Goal: Task Accomplishment & Management: Use online tool/utility

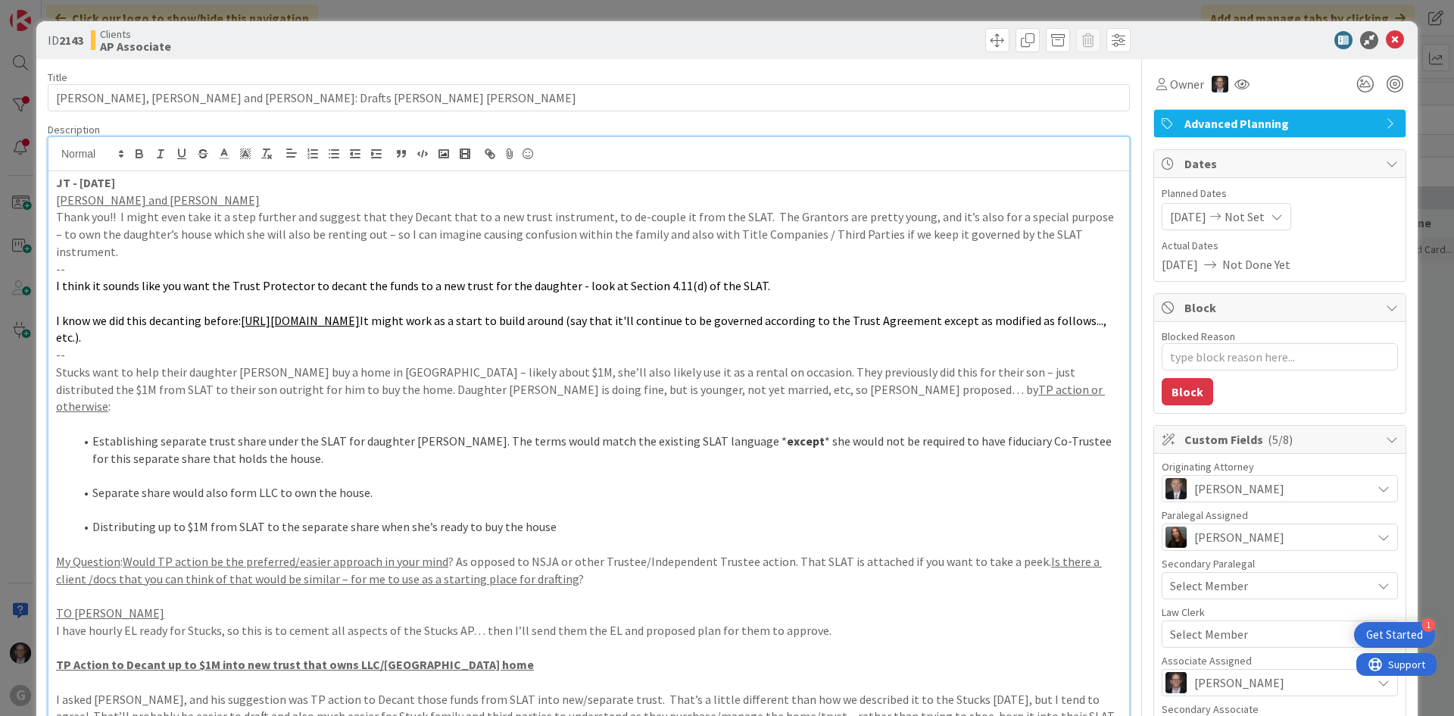
scroll to position [1364, 0]
click at [1386, 37] on icon at bounding box center [1395, 40] width 18 height 18
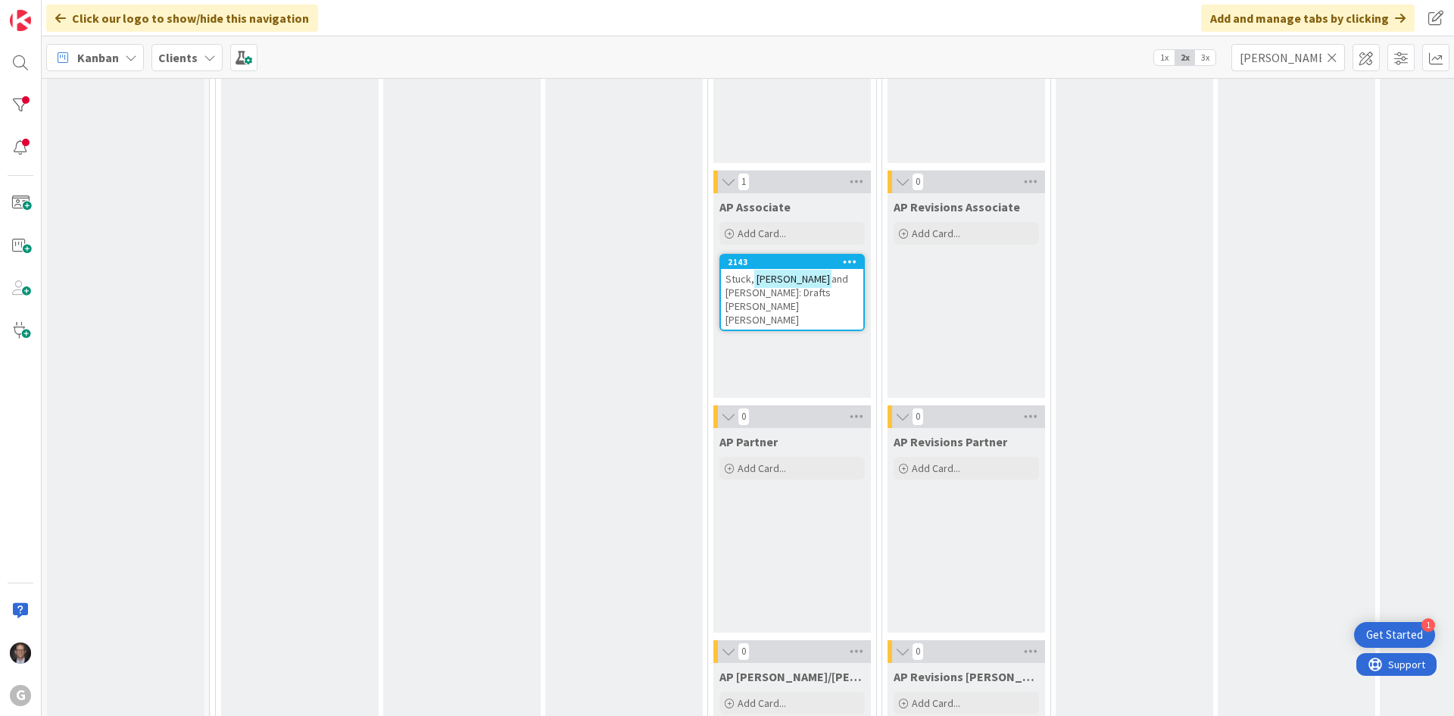
click at [1336, 55] on icon at bounding box center [1332, 58] width 11 height 14
click at [1314, 55] on input "text" at bounding box center [1289, 57] width 114 height 27
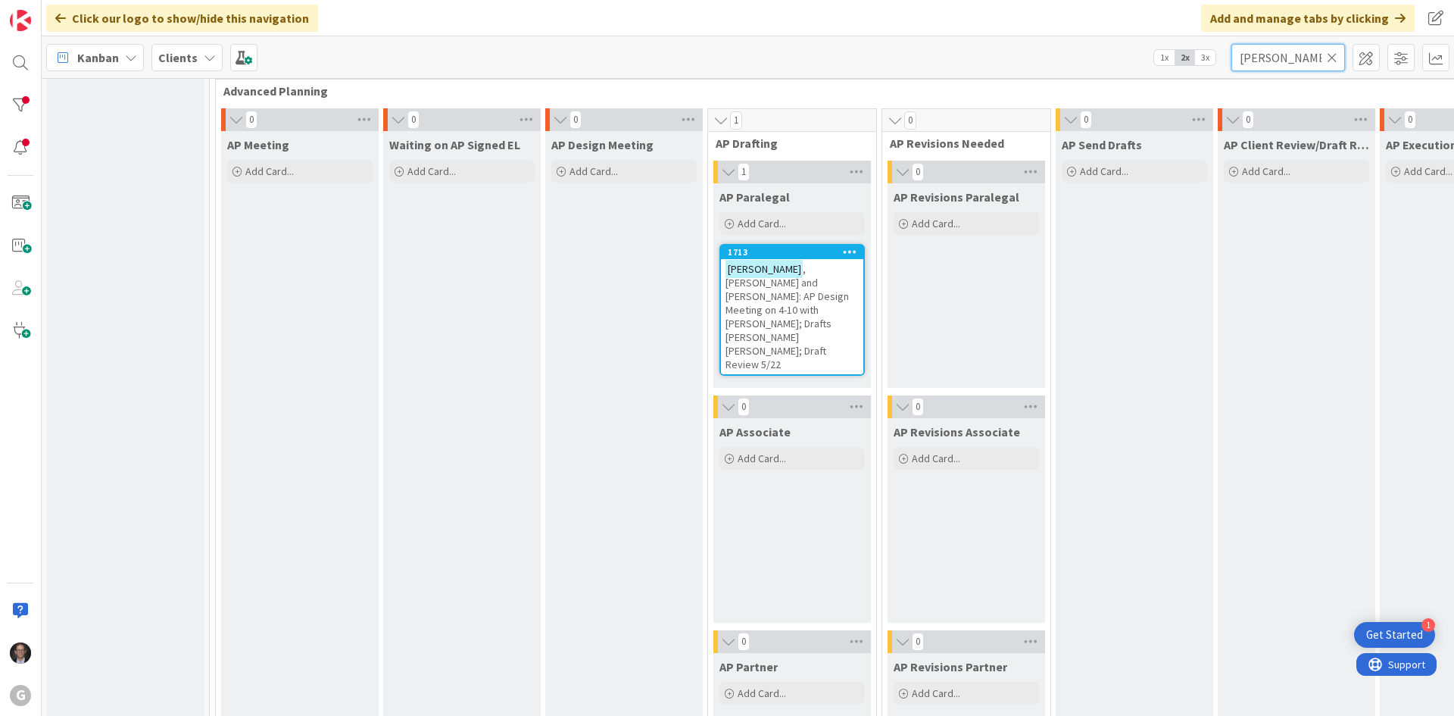
scroll to position [985, 0]
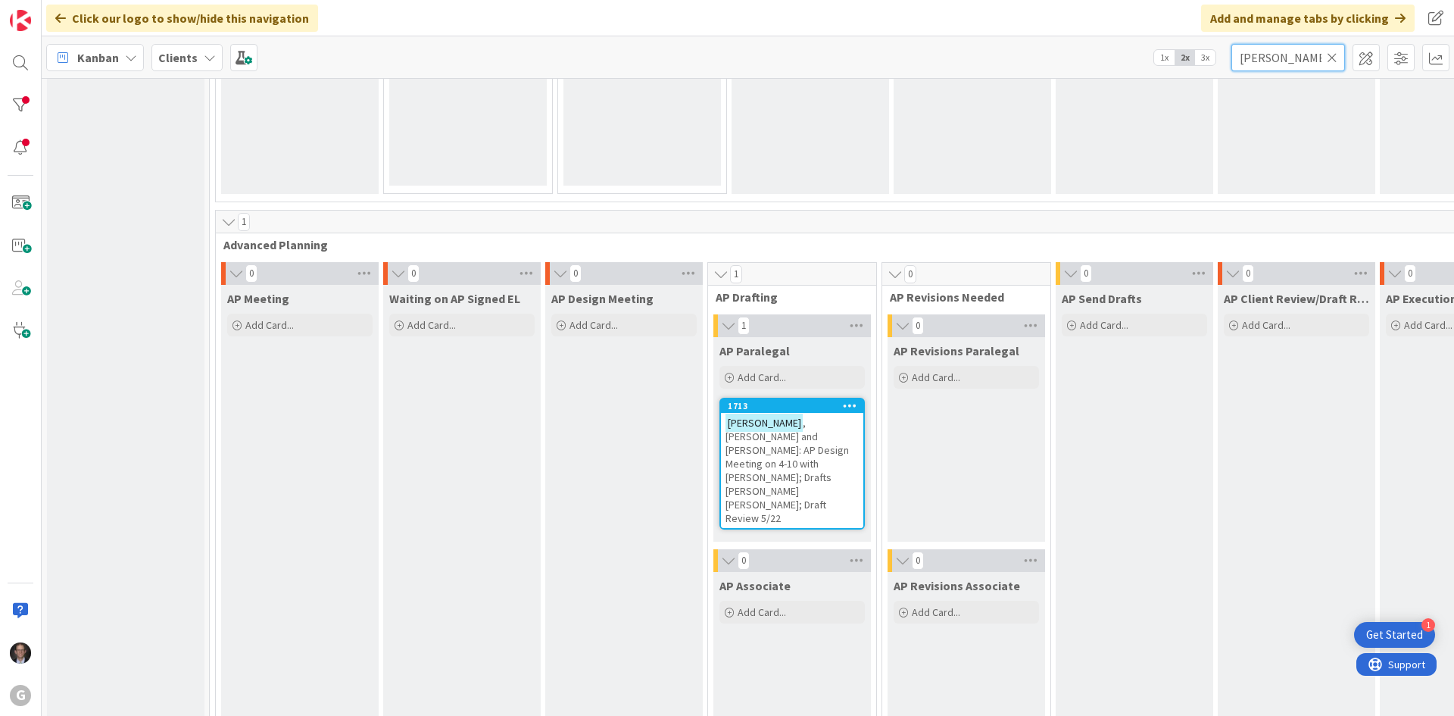
type input "[PERSON_NAME]"
click at [773, 444] on span ", [PERSON_NAME] and [PERSON_NAME]: AP Design Meeting on 4-10 with [PERSON_NAME]…" at bounding box center [787, 470] width 123 height 109
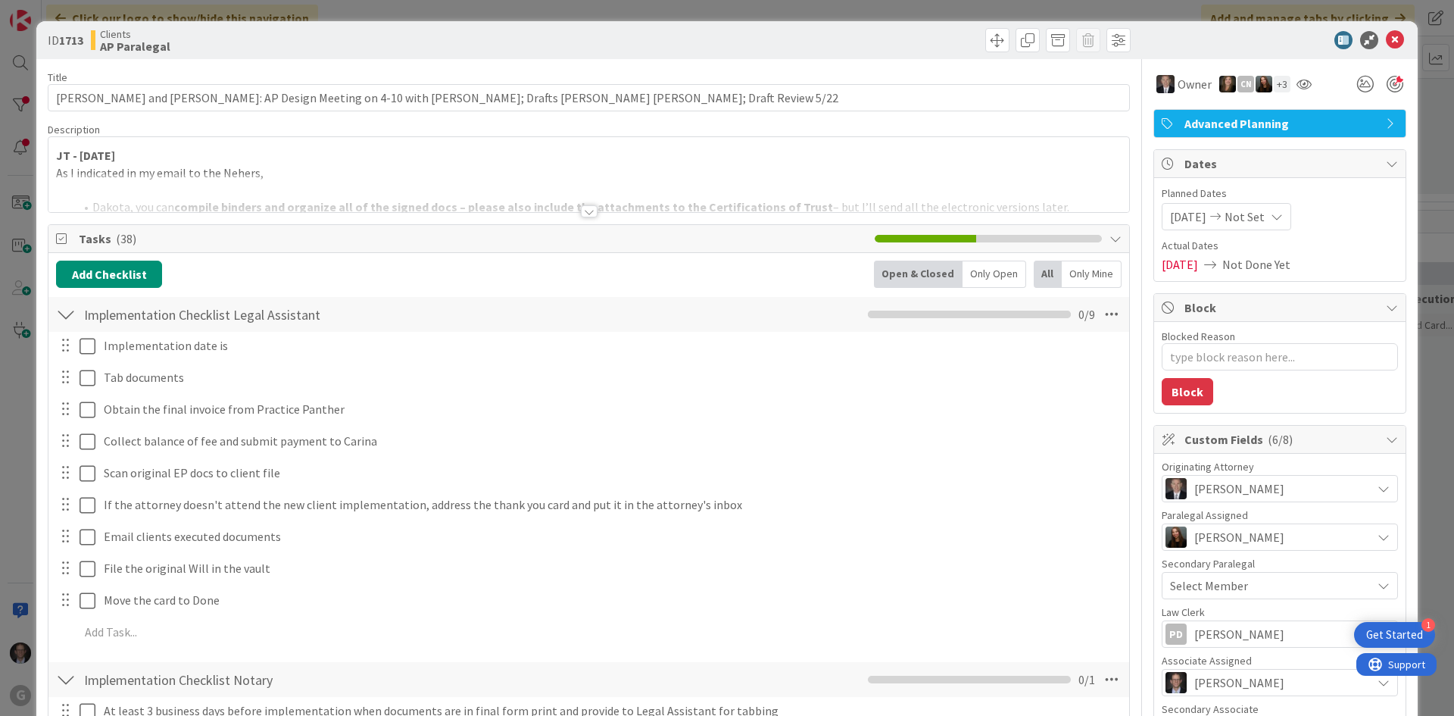
click at [583, 211] on div at bounding box center [589, 211] width 17 height 12
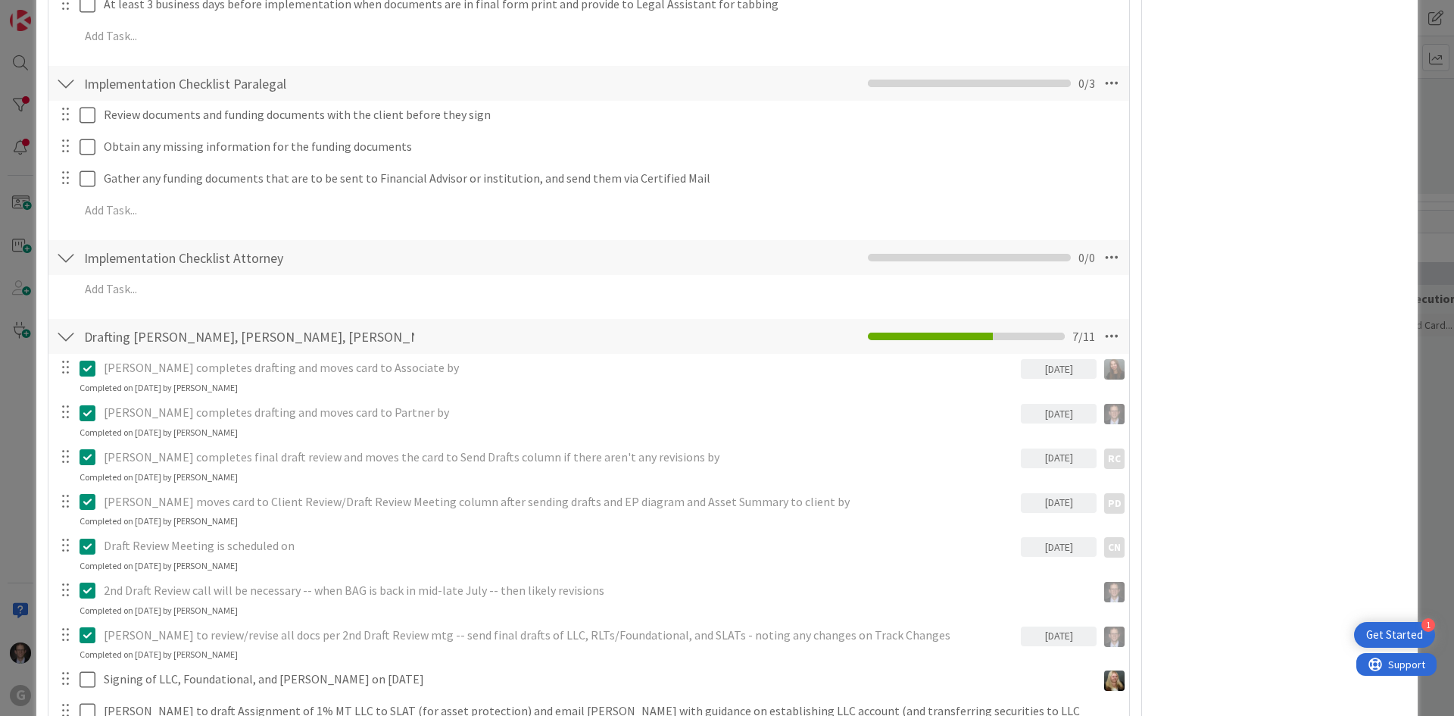
scroll to position [4848, 0]
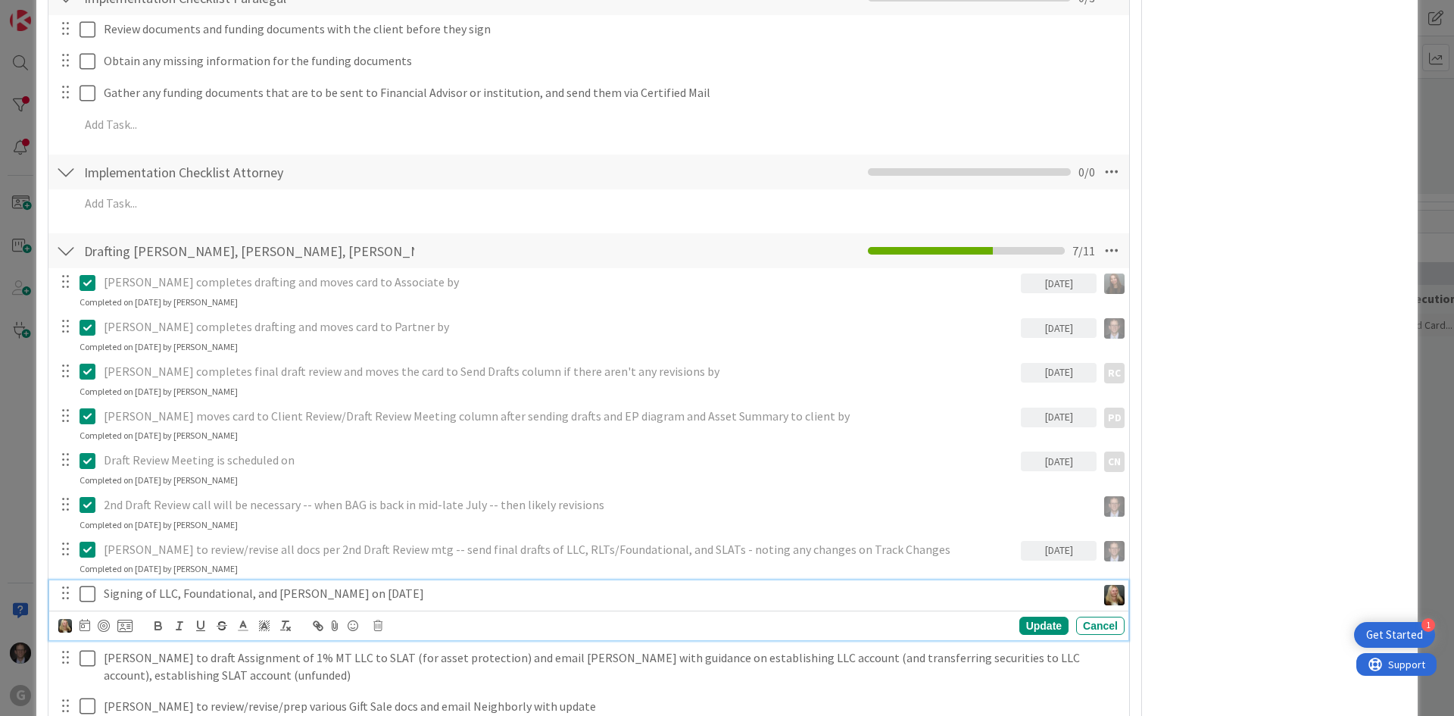
click at [92, 585] on icon at bounding box center [91, 594] width 23 height 18
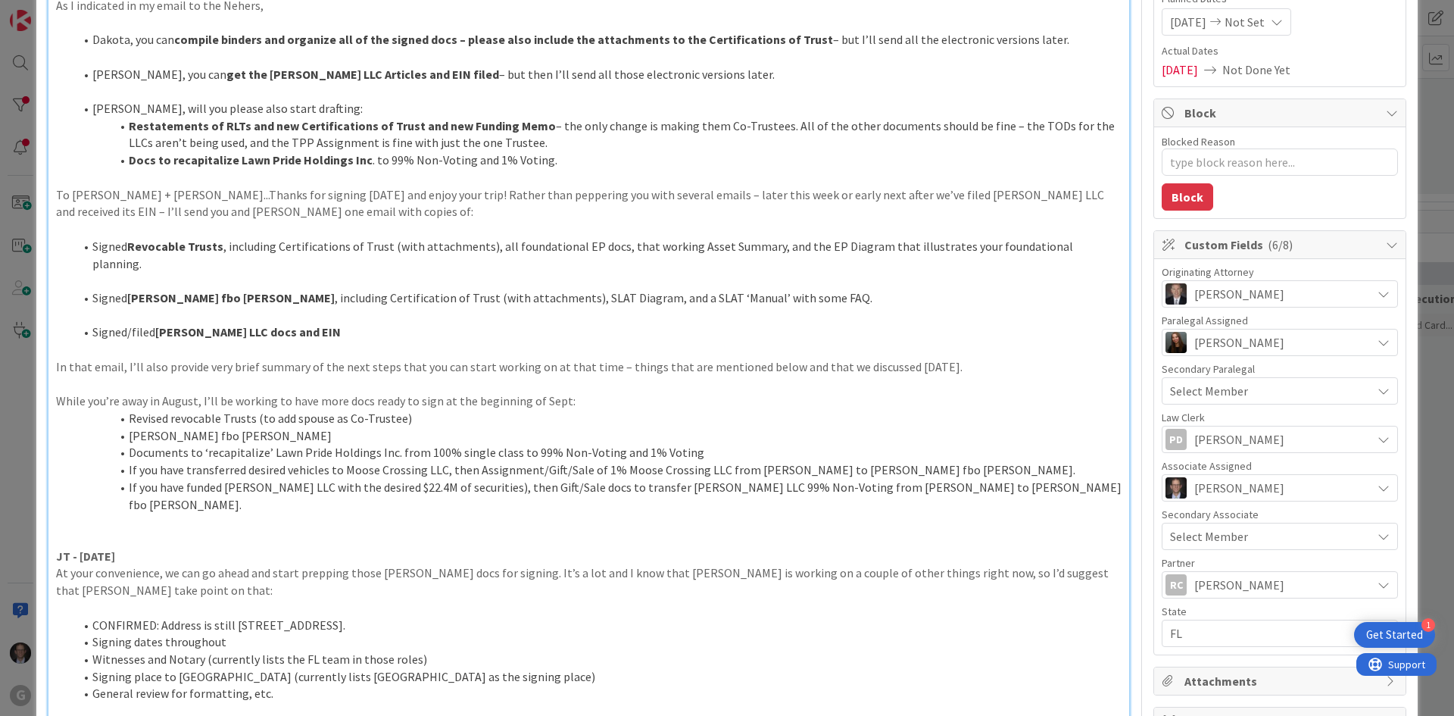
scroll to position [0, 0]
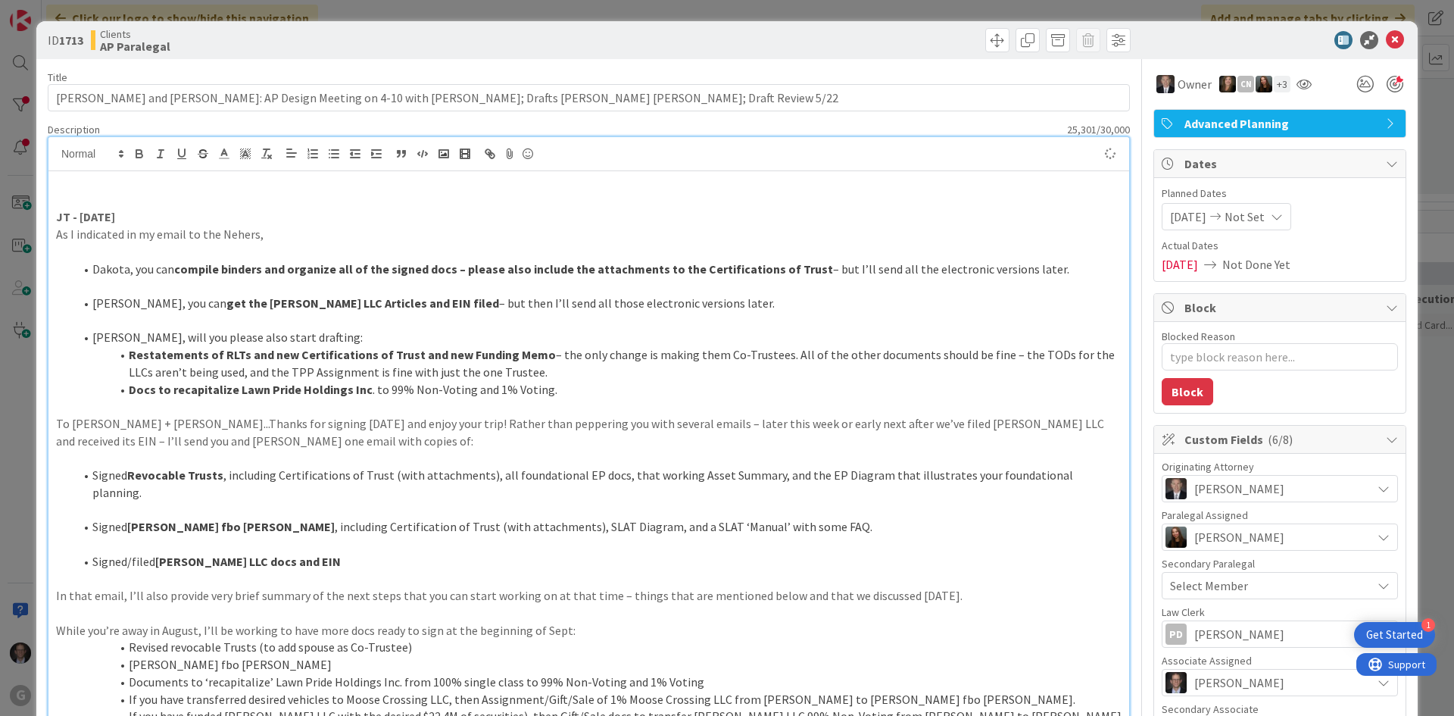
type textarea "x"
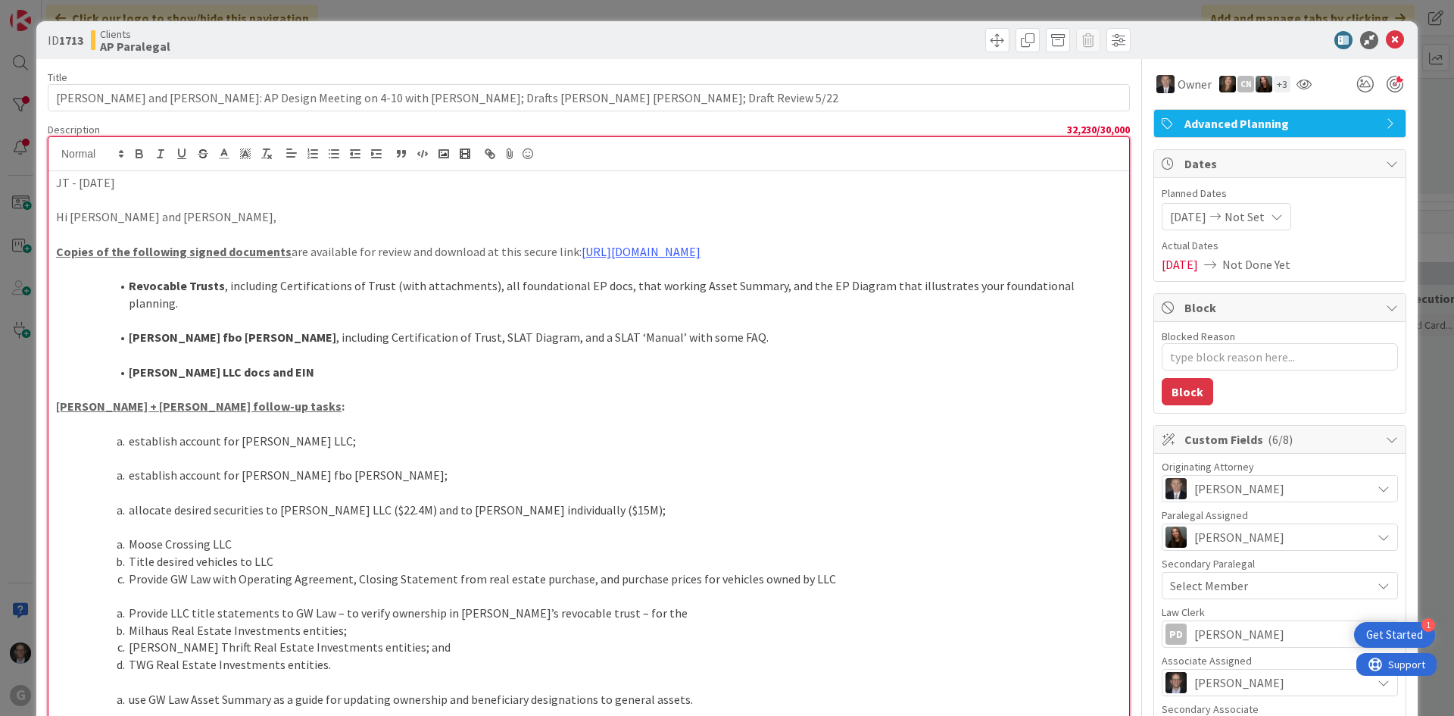
drag, startPoint x: 55, startPoint y: 183, endPoint x: 145, endPoint y: 185, distance: 90.2
click at [137, 154] on icon "button" at bounding box center [139, 156] width 6 height 4
click at [174, 229] on p at bounding box center [589, 234] width 1066 height 17
click at [57, 214] on p "Hi [PERSON_NAME] and [PERSON_NAME]," at bounding box center [589, 216] width 1066 height 17
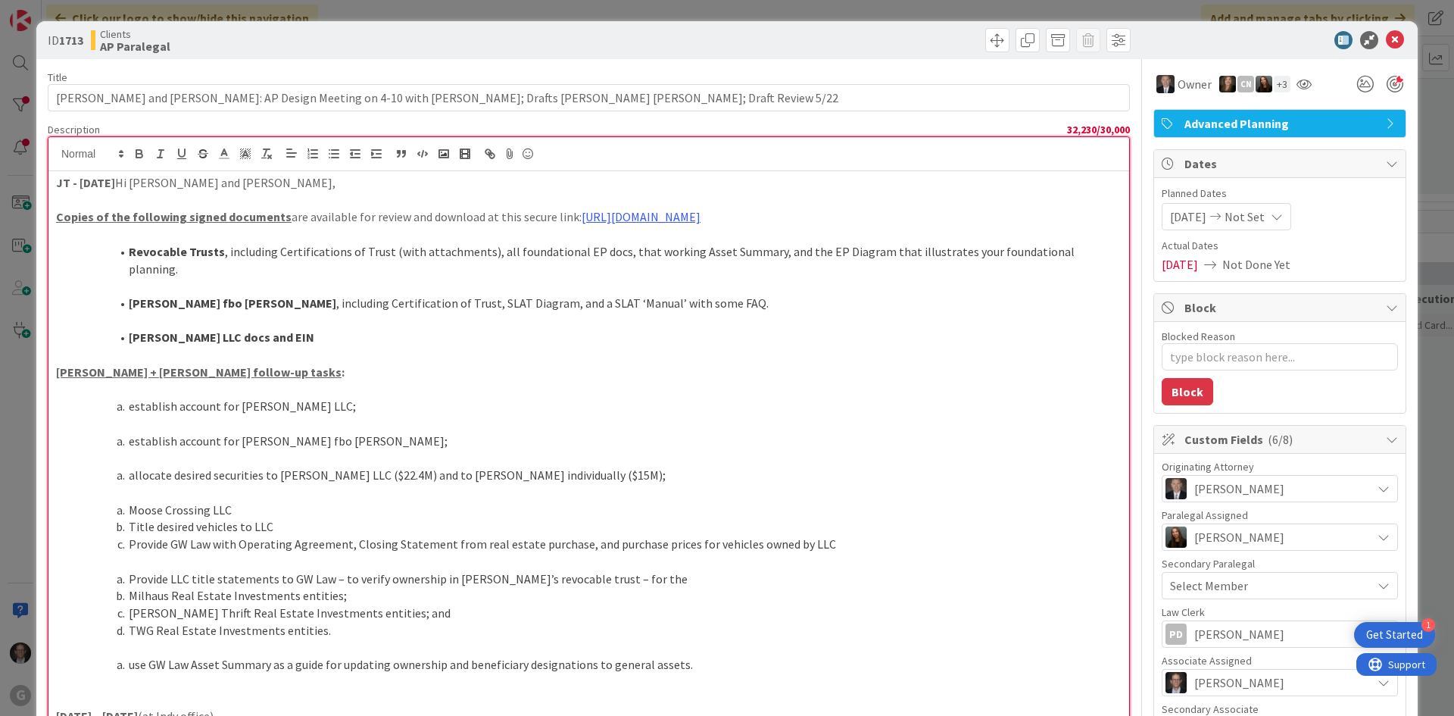
click at [130, 252] on strong "Revocable Trusts" at bounding box center [177, 251] width 96 height 15
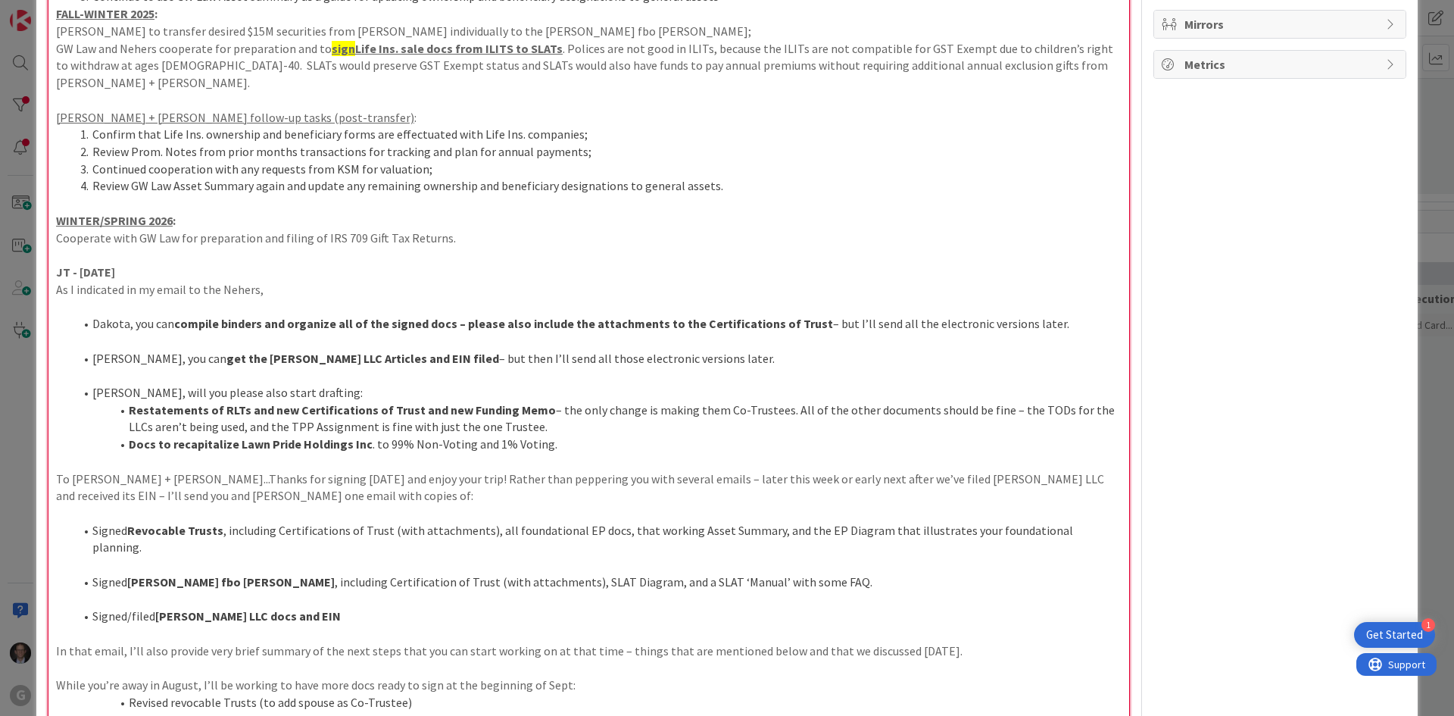
scroll to position [909, 0]
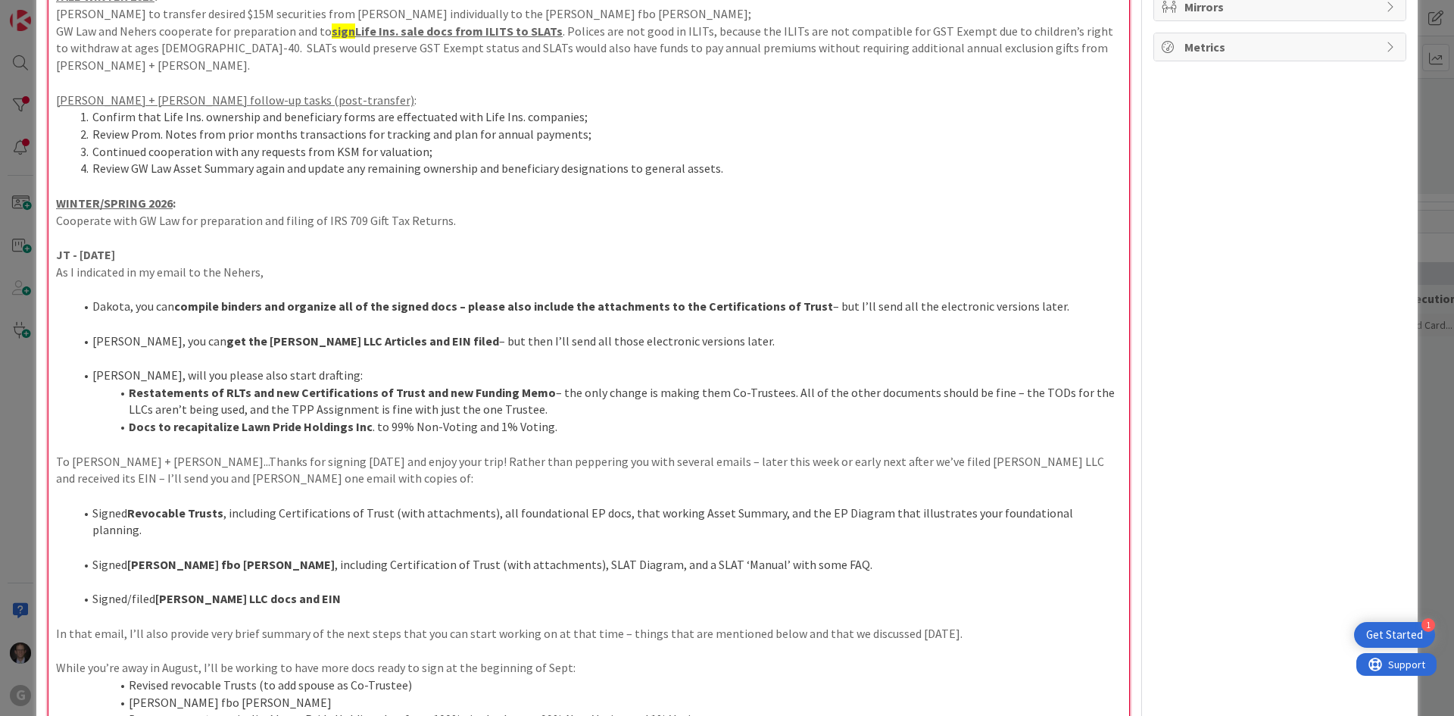
click at [170, 384] on li "Restatements of RLTs and new Certifications of Trust and new Funding Memo – the…" at bounding box center [598, 401] width 1048 height 34
click at [734, 384] on li "Restatements of RLTs and new Certifications of Trust and new Funding Memo – the…" at bounding box center [598, 401] width 1048 height 34
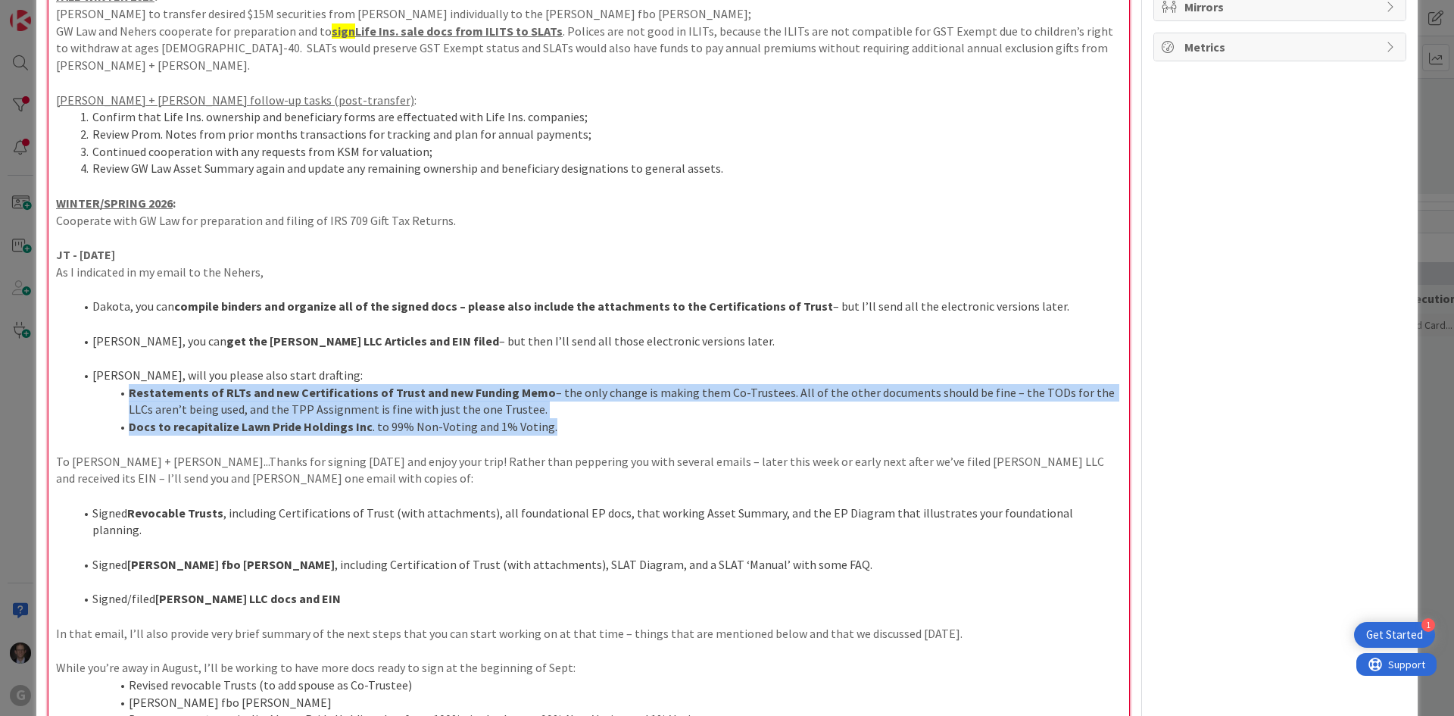
drag, startPoint x: 130, startPoint y: 356, endPoint x: 541, endPoint y: 393, distance: 412.3
click at [541, 393] on ol "[PERSON_NAME], will you please also start drafting: Restatements of RLTs and ne…" at bounding box center [589, 401] width 1066 height 69
drag, startPoint x: 530, startPoint y: 392, endPoint x: 388, endPoint y: 390, distance: 142.4
click at [529, 418] on li "Docs to recapitalize Lawn Pride Holdings Inc . to 99% Non-Voting and 1% Voting." at bounding box center [598, 426] width 1048 height 17
click at [176, 385] on strong "Restatements of RLTs and new Certifications of Trust and new Funding Memo" at bounding box center [342, 392] width 427 height 15
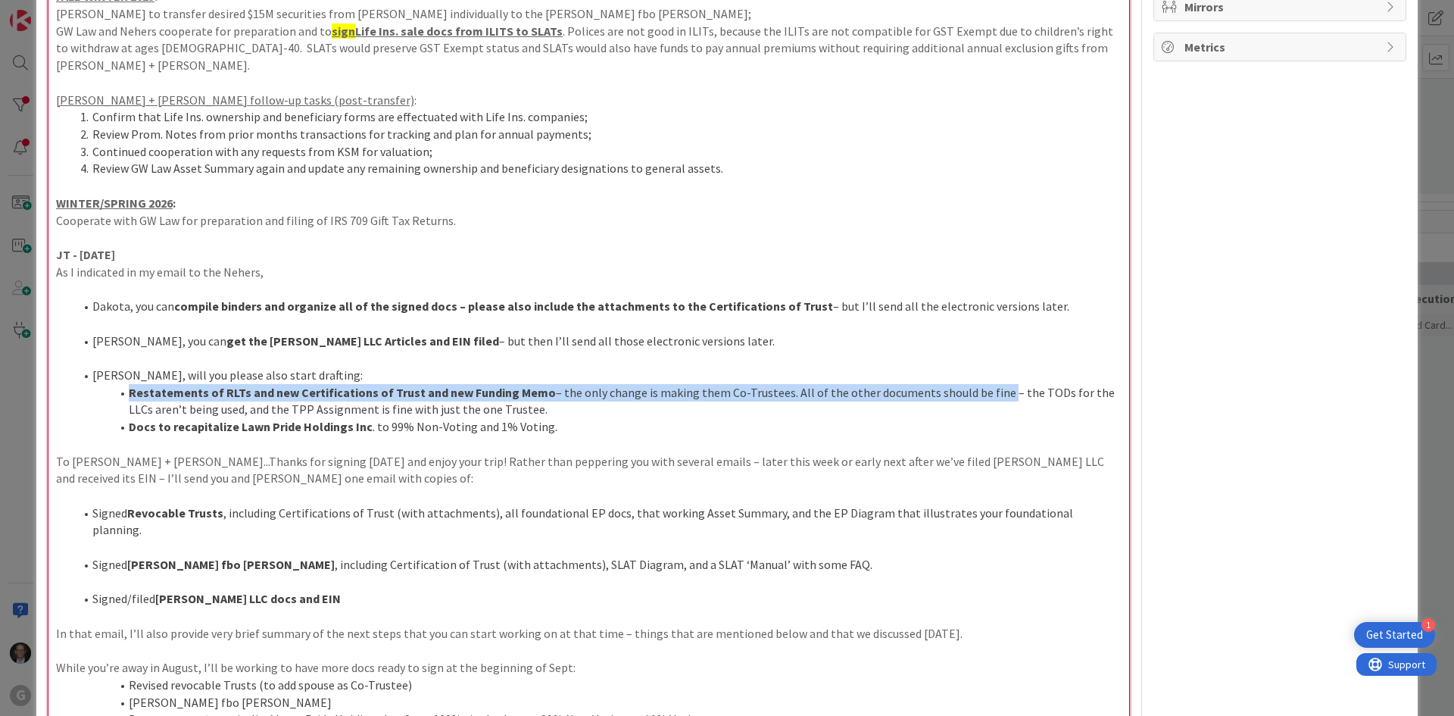
drag, startPoint x: 130, startPoint y: 355, endPoint x: 982, endPoint y: 357, distance: 851.5
click at [982, 384] on li "Restatements of RLTs and new Certifications of Trust and new Funding Memo – the…" at bounding box center [598, 401] width 1048 height 34
copy li "Restatements of RLTs and new Certifications of Trust and new Funding Memo – the…"
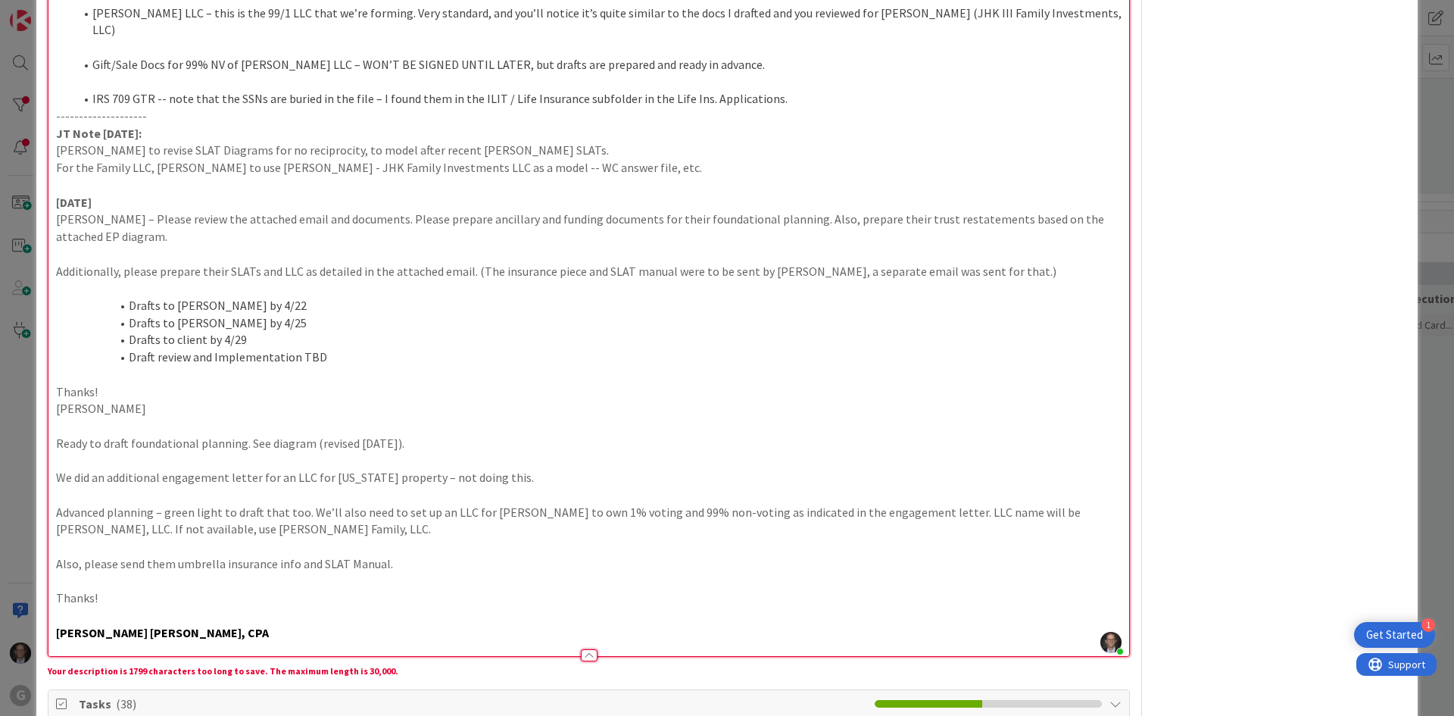
scroll to position [4545, 0]
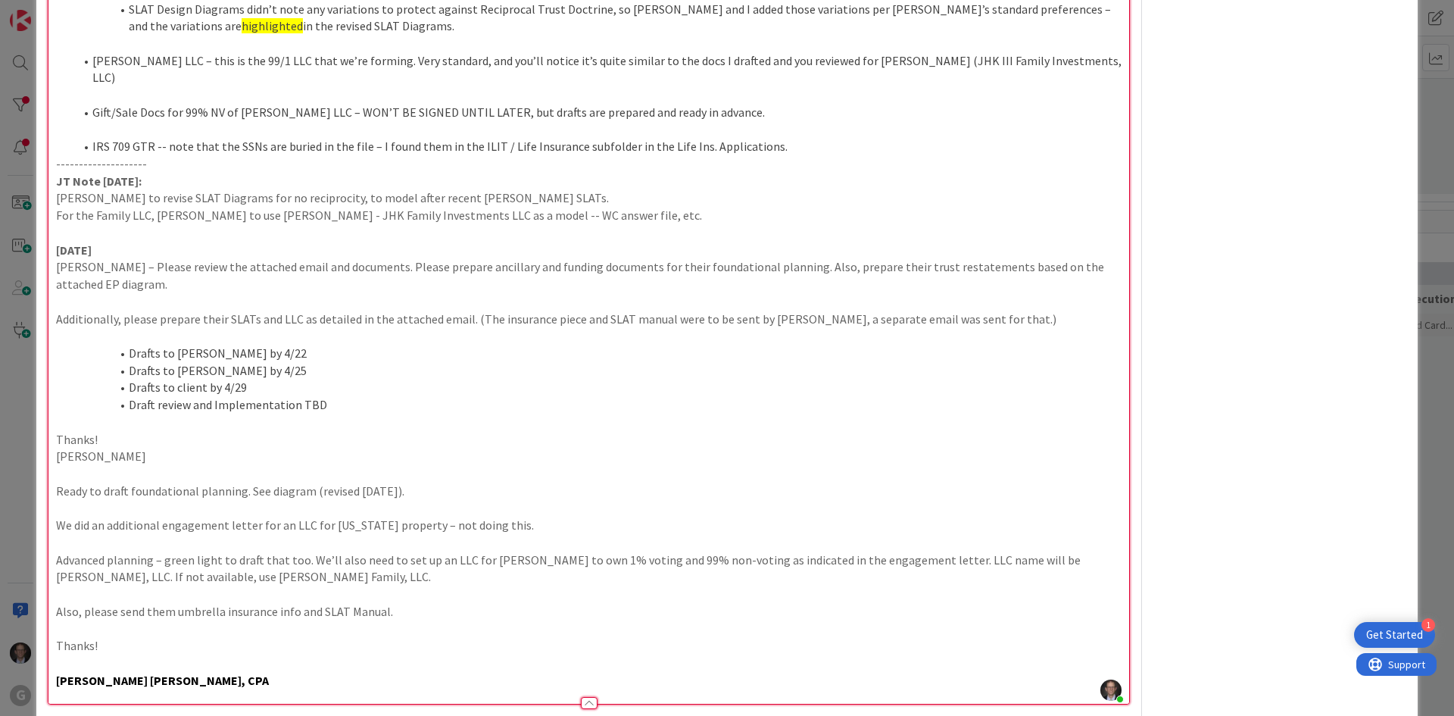
click at [355, 637] on p "Thanks!" at bounding box center [589, 645] width 1066 height 17
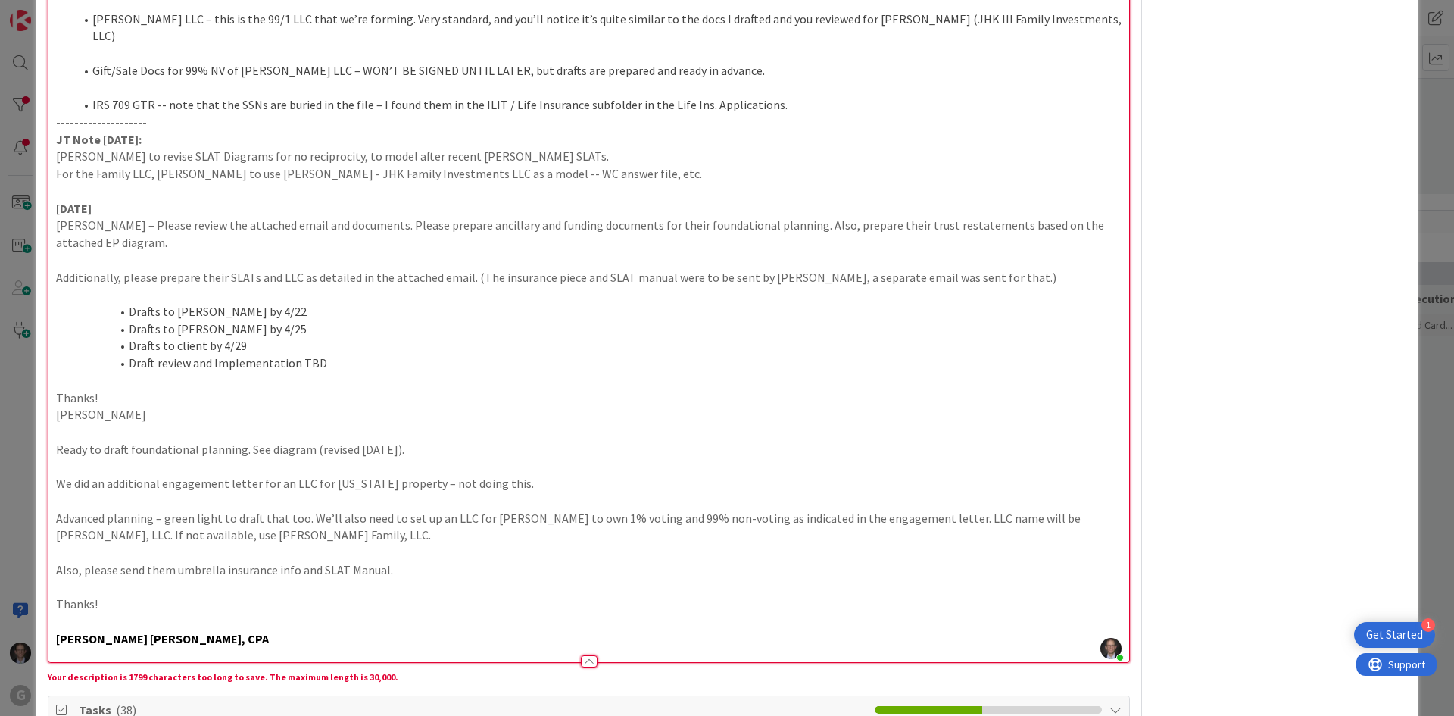
scroll to position [4621, 0]
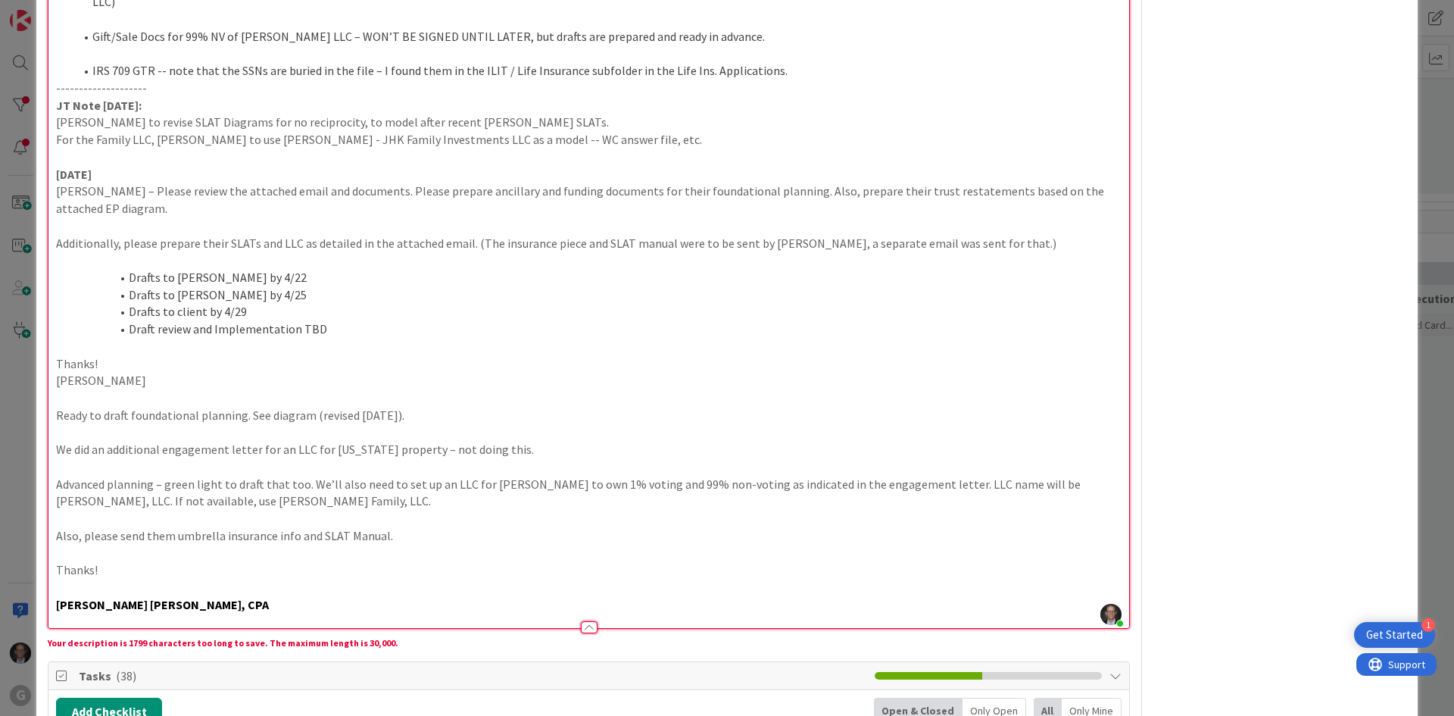
click at [230, 596] on p "[PERSON_NAME] [PERSON_NAME], CPA" at bounding box center [589, 604] width 1066 height 17
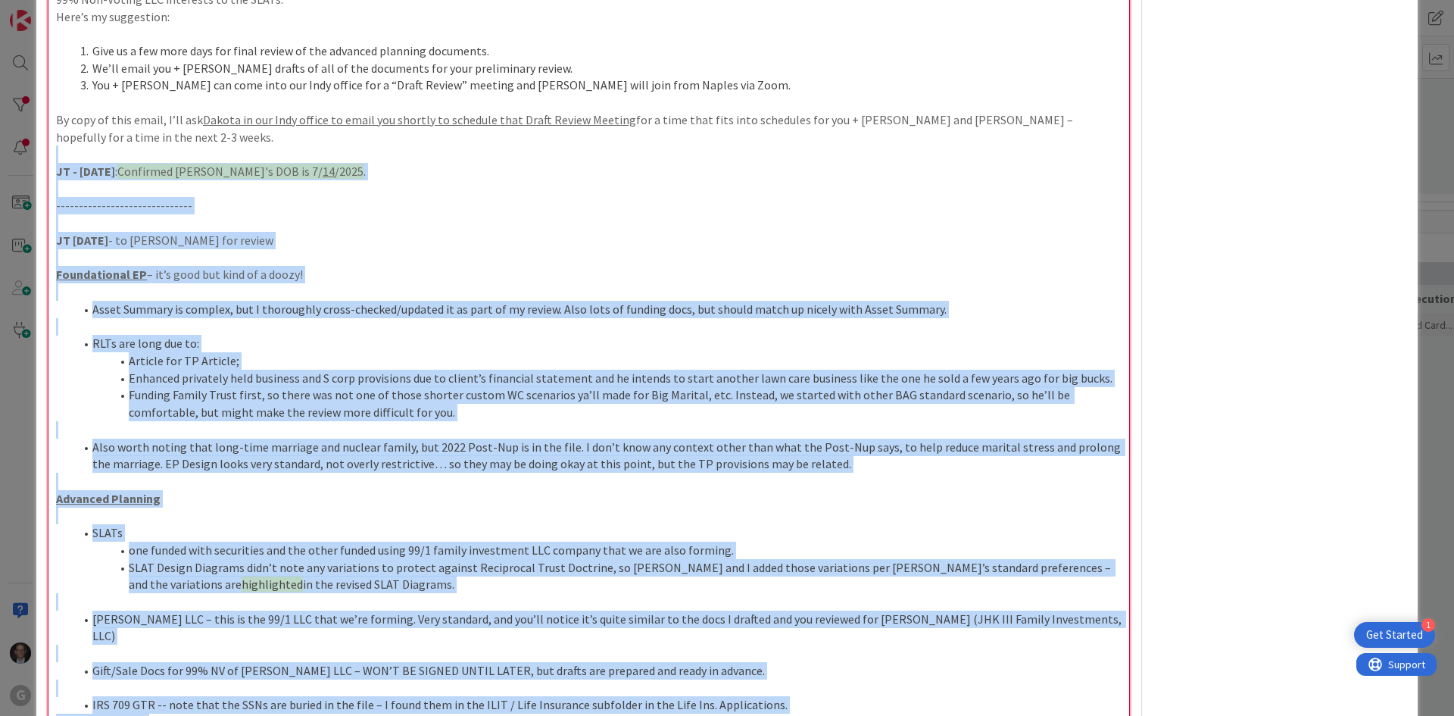
scroll to position [3763, 0]
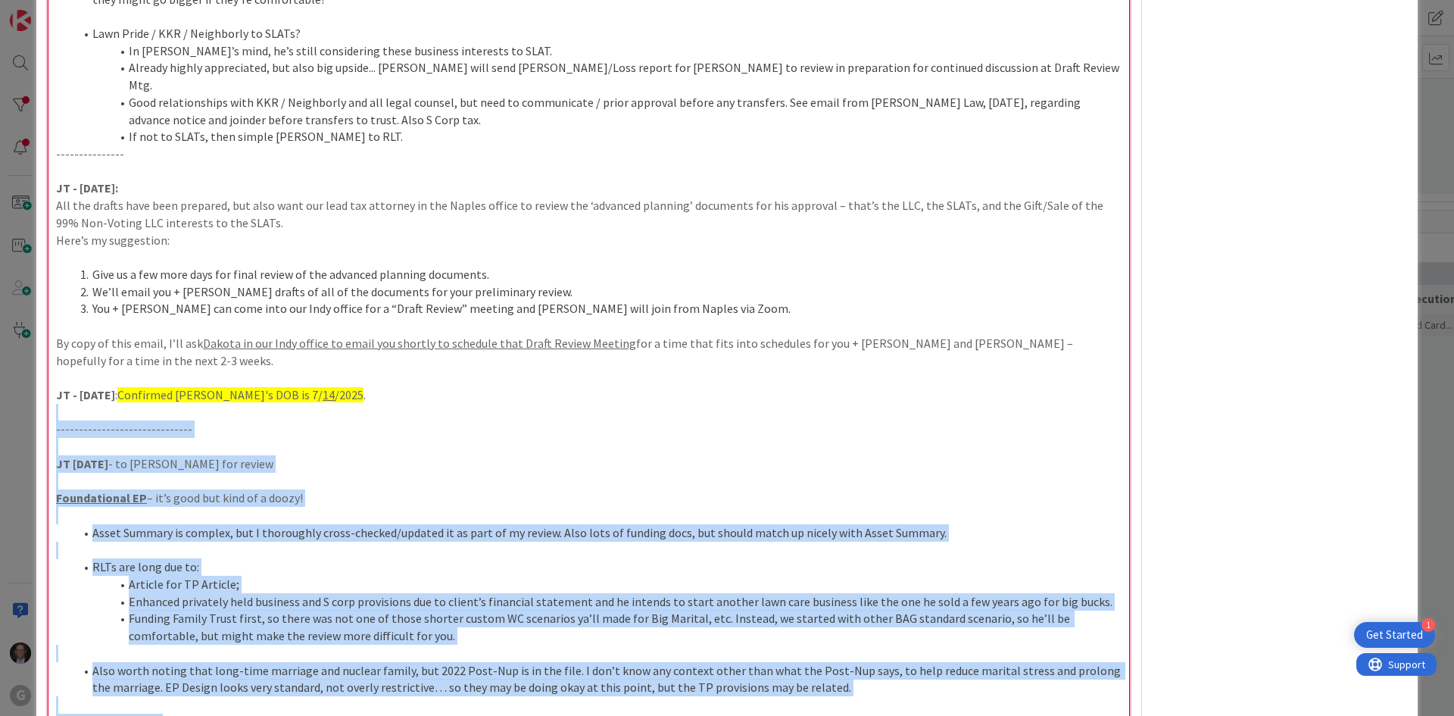
drag, startPoint x: 211, startPoint y: 452, endPoint x: 44, endPoint y: 280, distance: 240.5
click at [44, 280] on div "ID 1713 Clients AP Paralegal Title 102 / 128 [PERSON_NAME] and [PERSON_NAME]: A…" at bounding box center [727, 100] width 1382 height 7684
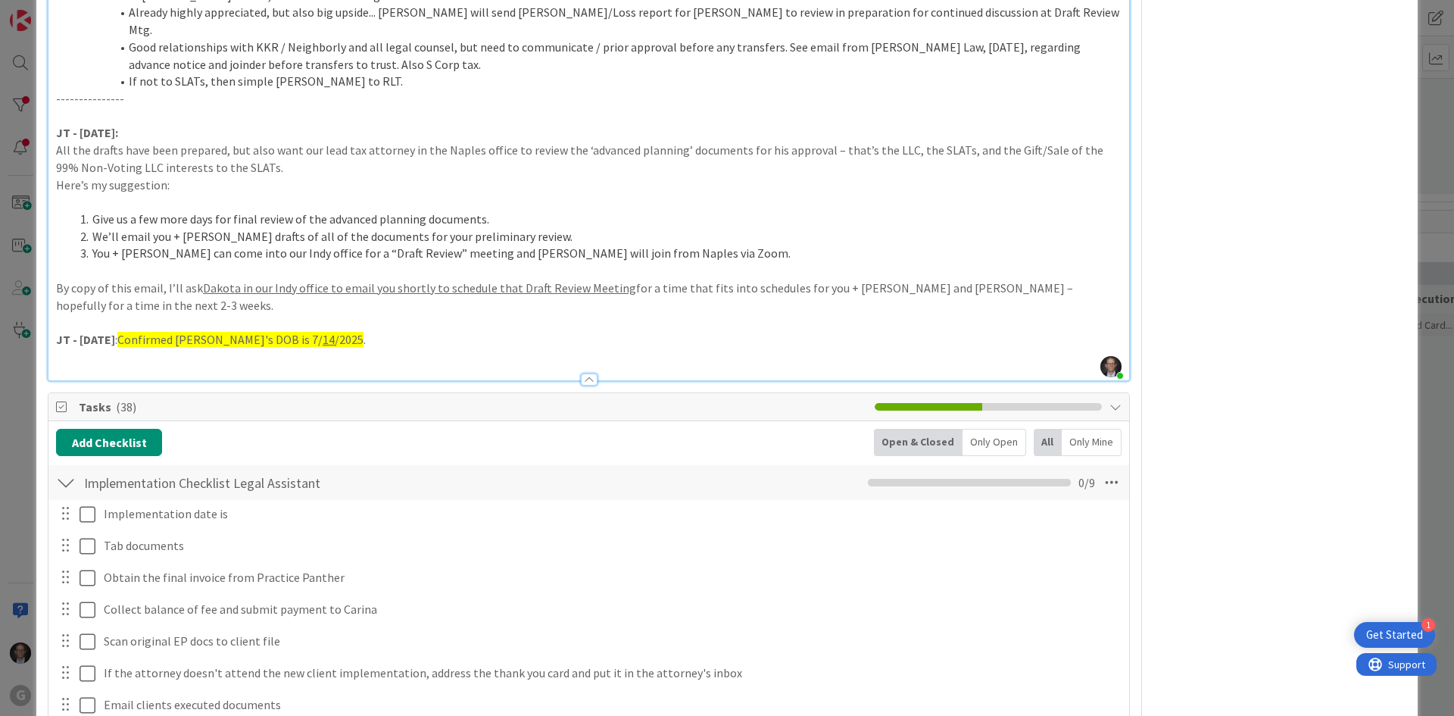
type textarea "x"
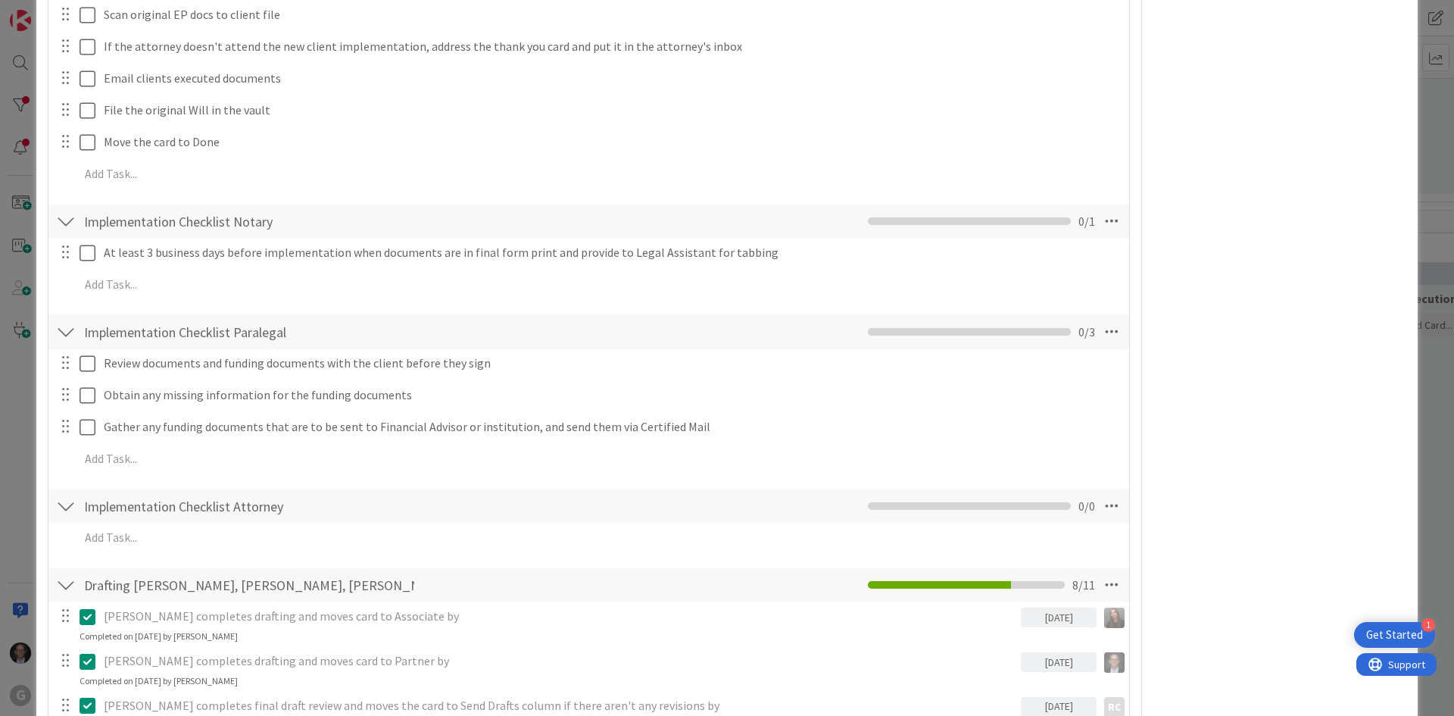
scroll to position [4900, 0]
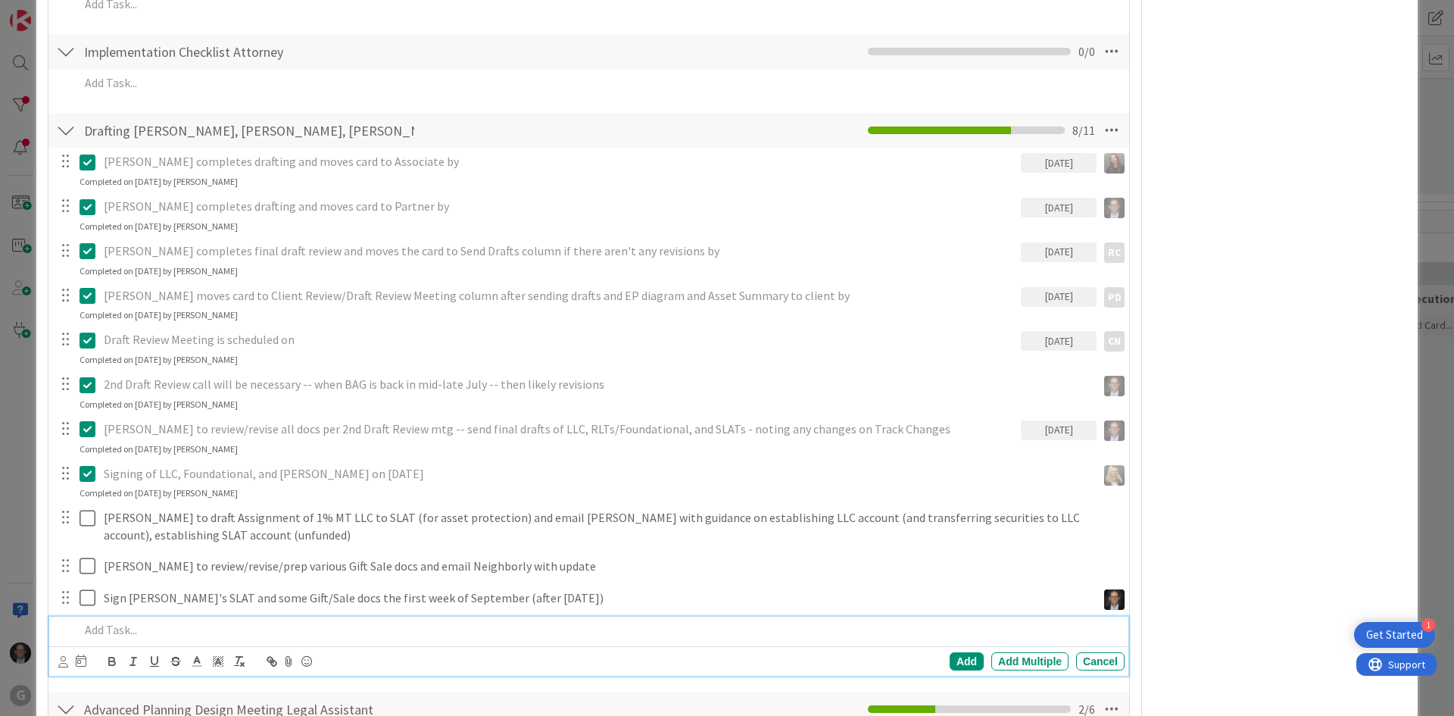
click at [130, 621] on p at bounding box center [599, 629] width 1039 height 17
paste div
click at [77, 617] on div "Restatements of RLTs and new Certifications of Trust and new Funding Memo – the…" at bounding box center [598, 630] width 1051 height 27
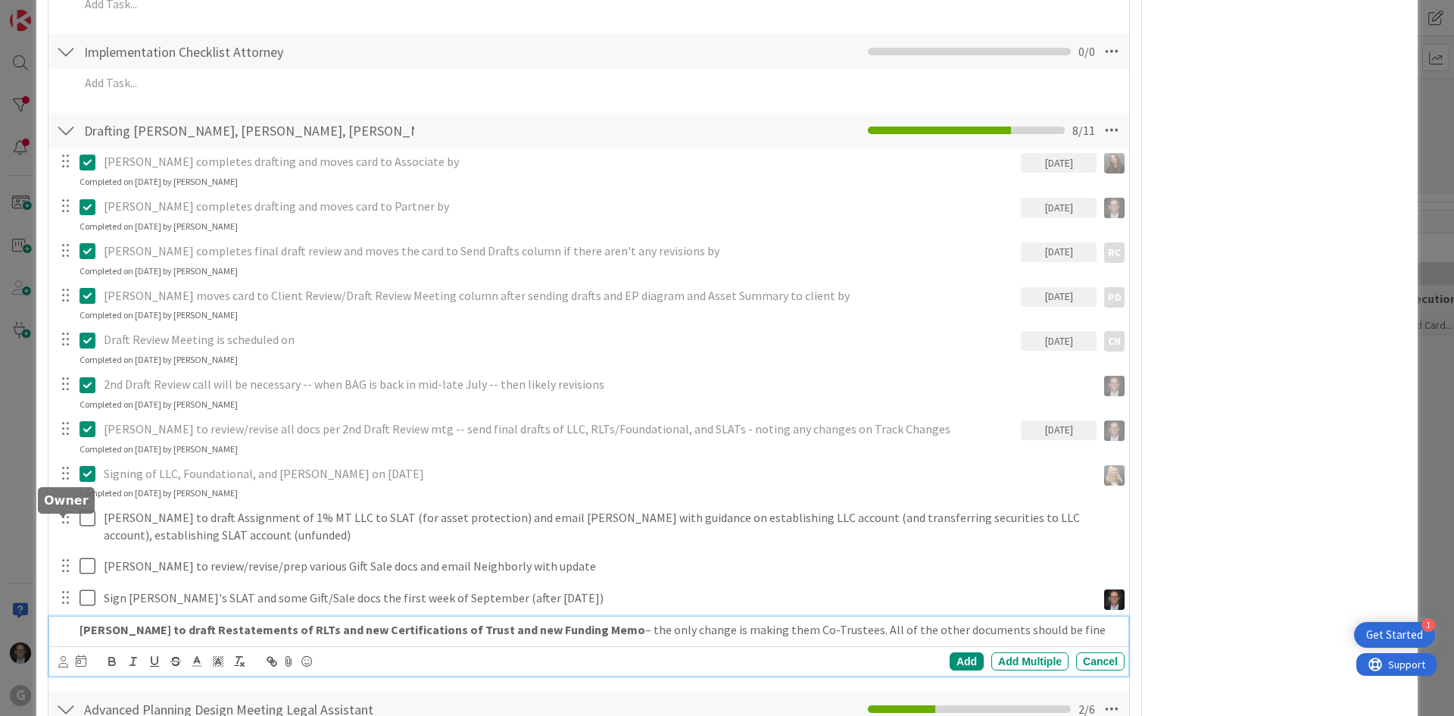
click at [64, 656] on icon at bounding box center [63, 661] width 10 height 11
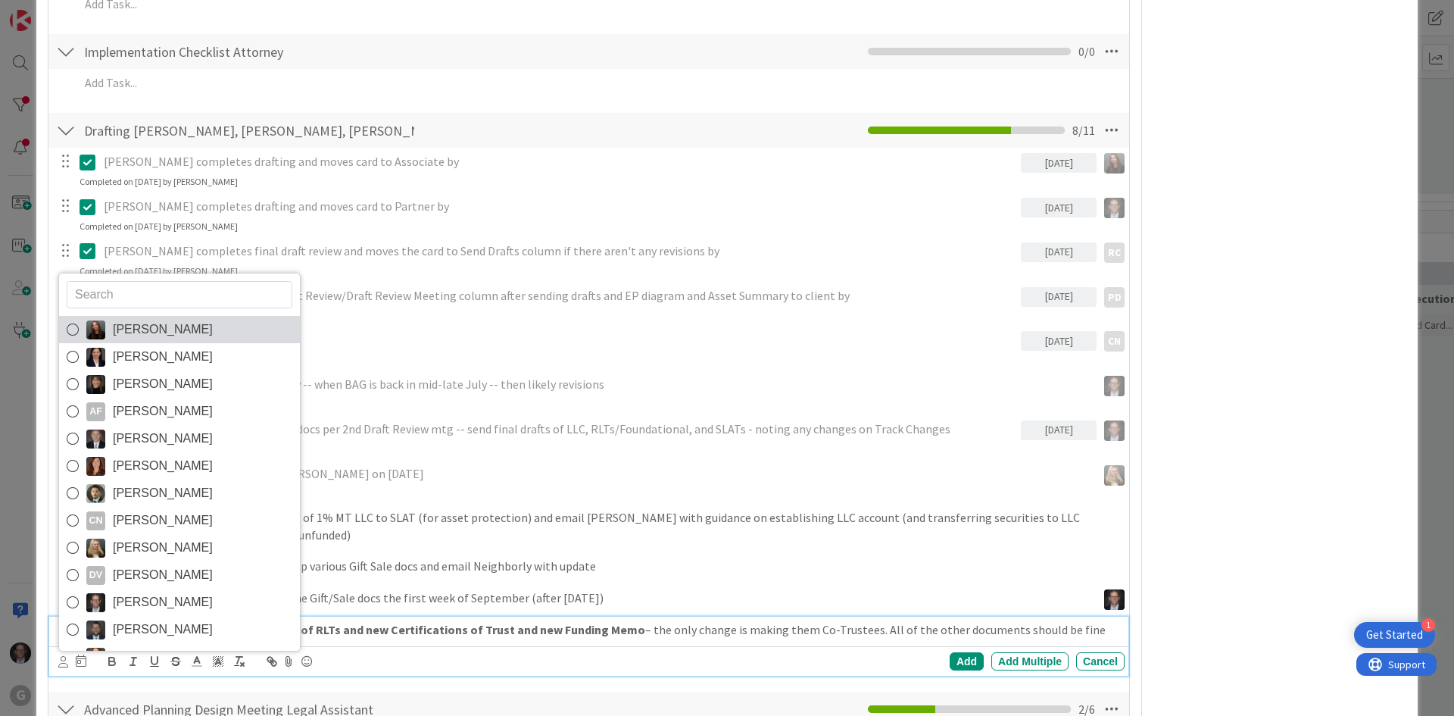
click at [70, 318] on icon at bounding box center [73, 329] width 12 height 23
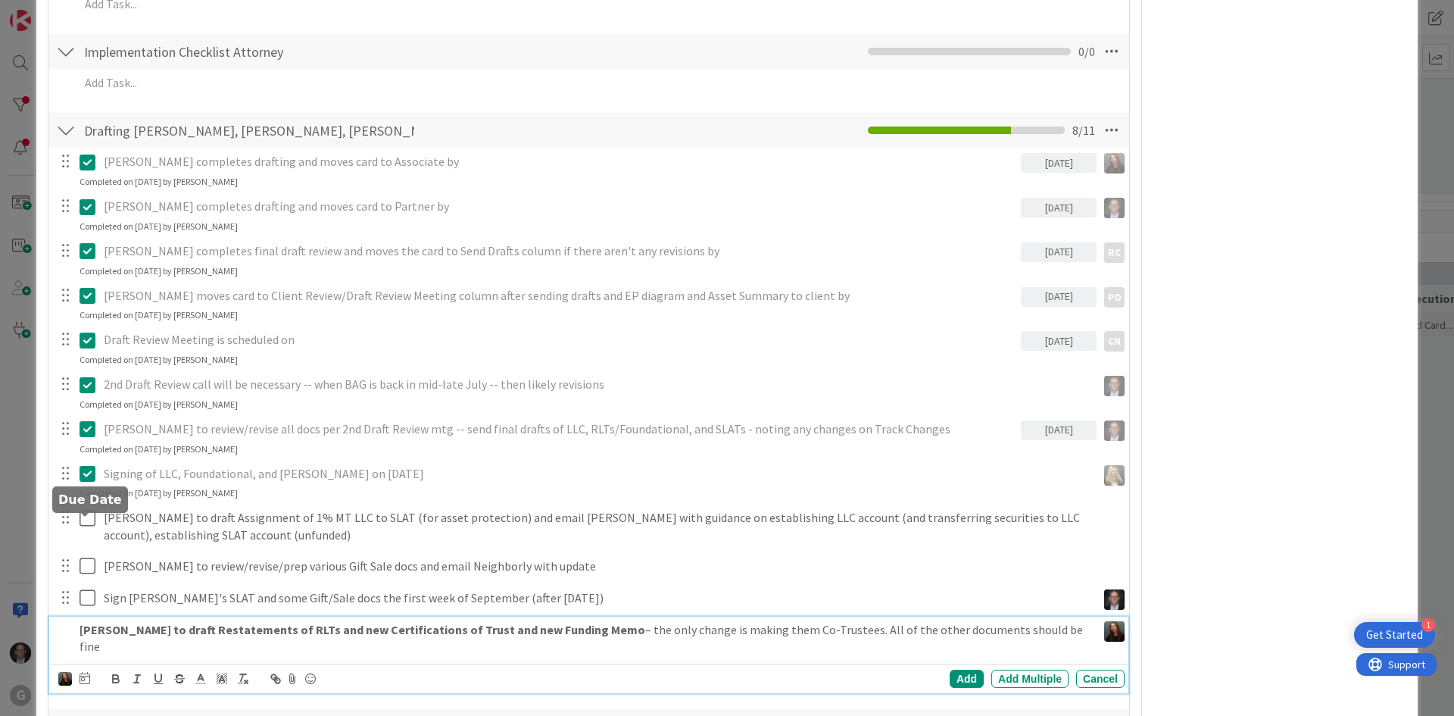
click at [85, 672] on icon at bounding box center [85, 678] width 11 height 12
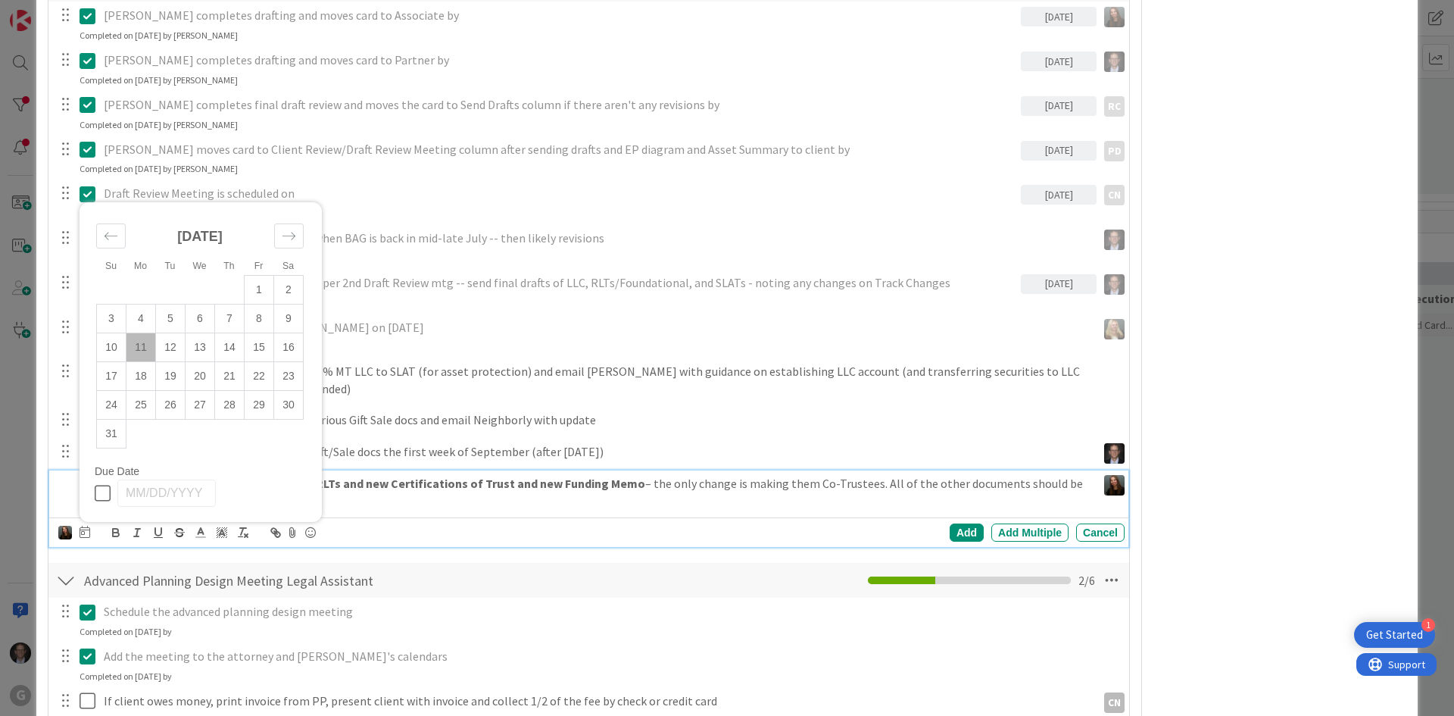
scroll to position [5051, 0]
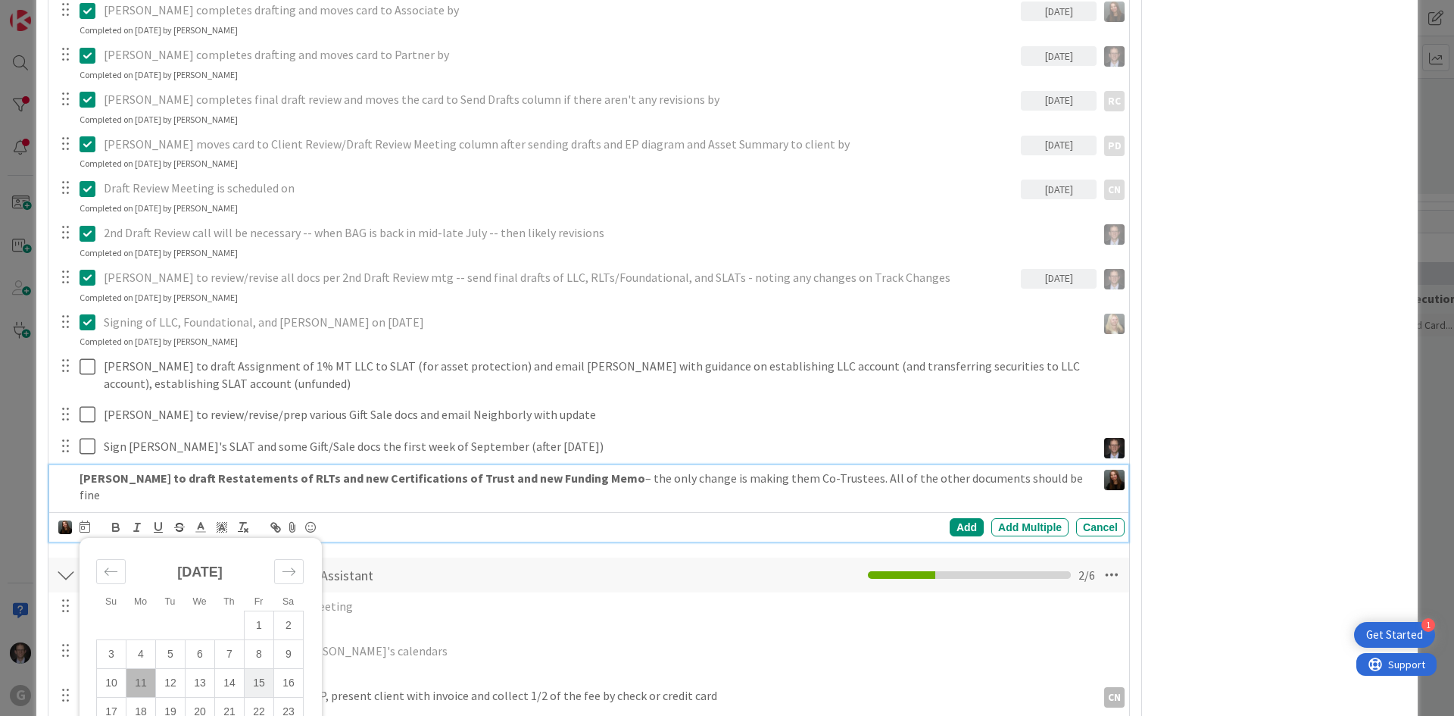
click at [261, 669] on td "15" at bounding box center [260, 683] width 30 height 29
click at [950, 518] on div "Add" at bounding box center [967, 527] width 34 height 18
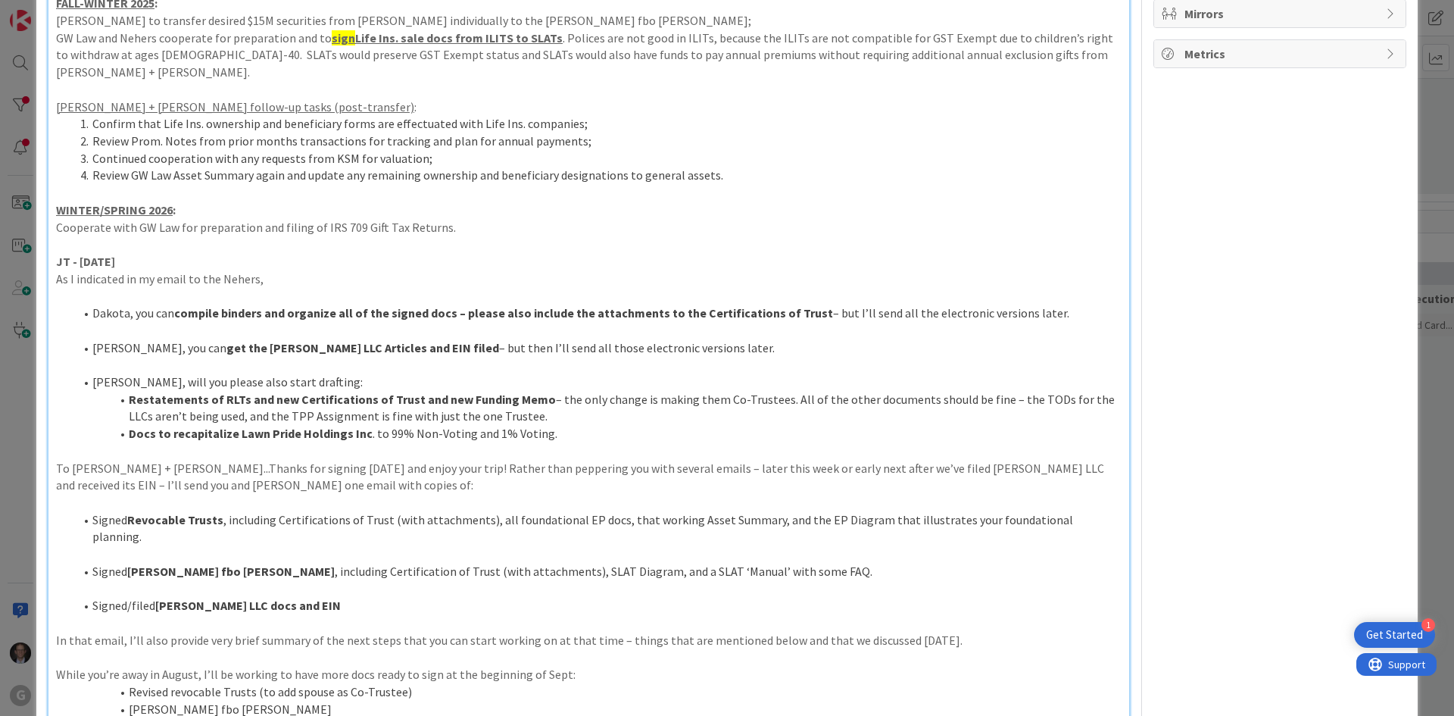
scroll to position [909, 0]
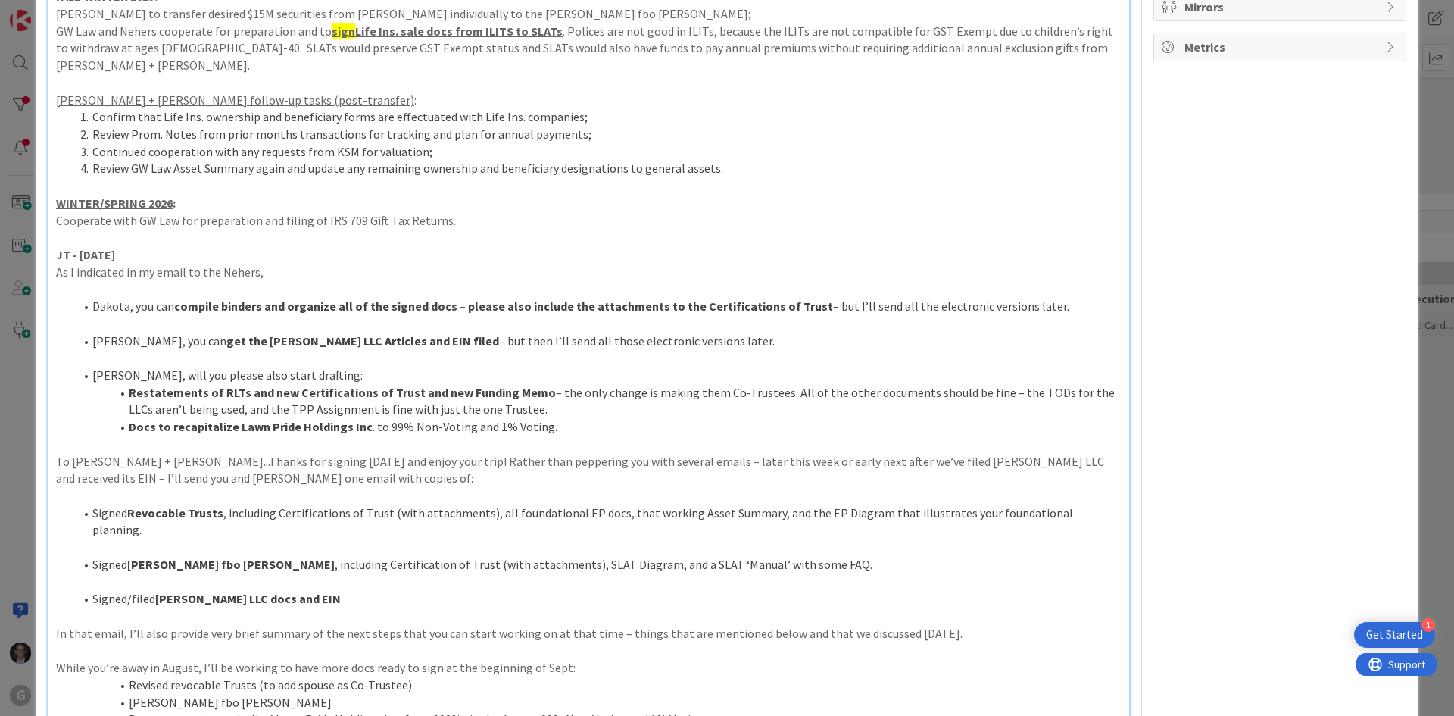
click at [374, 384] on li "Restatements of RLTs and new Certifications of Trust and new Funding Memo – the…" at bounding box center [598, 401] width 1048 height 34
drag, startPoint x: 130, startPoint y: 392, endPoint x: 542, endPoint y: 392, distance: 412.1
click at [542, 418] on li "Docs to recapitalize Lawn Pride Holdings Inc . to 99% Non-Voting and 1% Voting." at bounding box center [598, 426] width 1048 height 17
copy li "Docs to recapitalize Lawn Pride Holdings Inc . to 99% Non-Voting and 1% Voting."
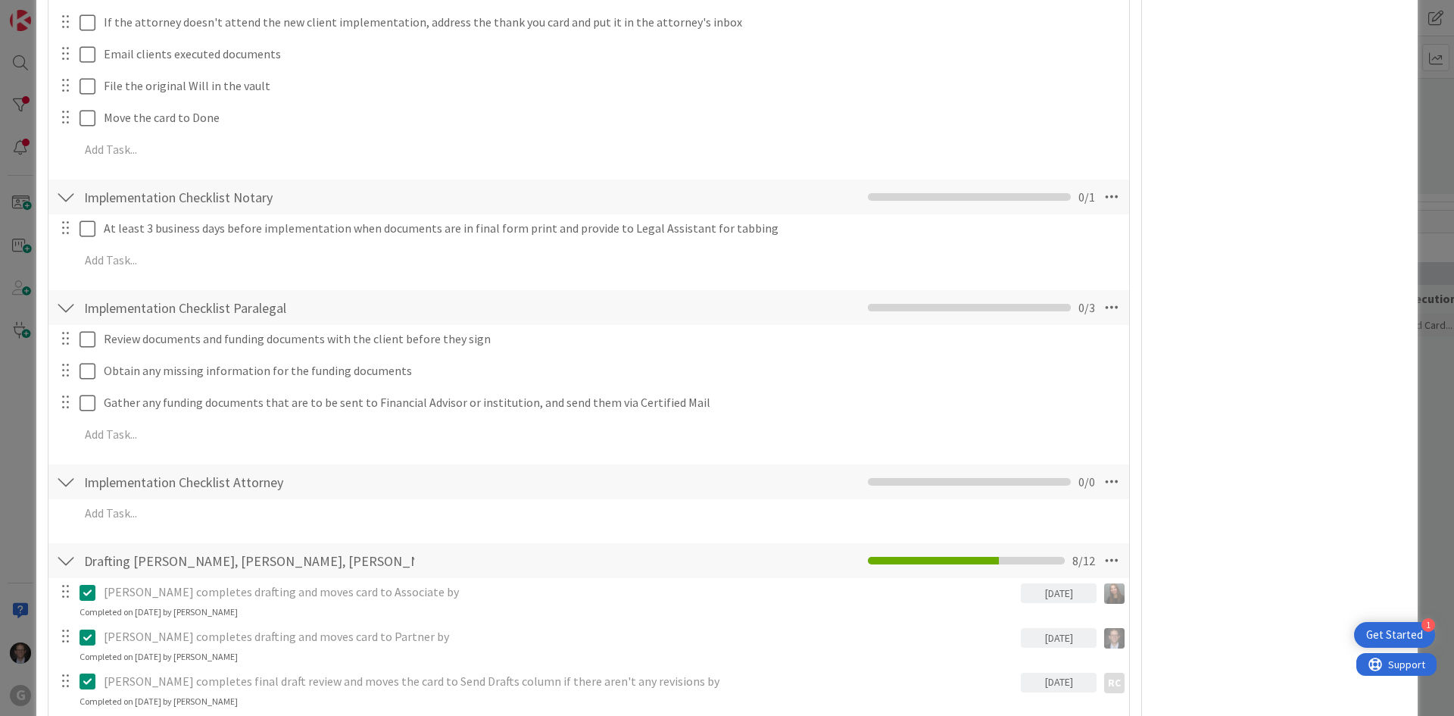
scroll to position [4924, 0]
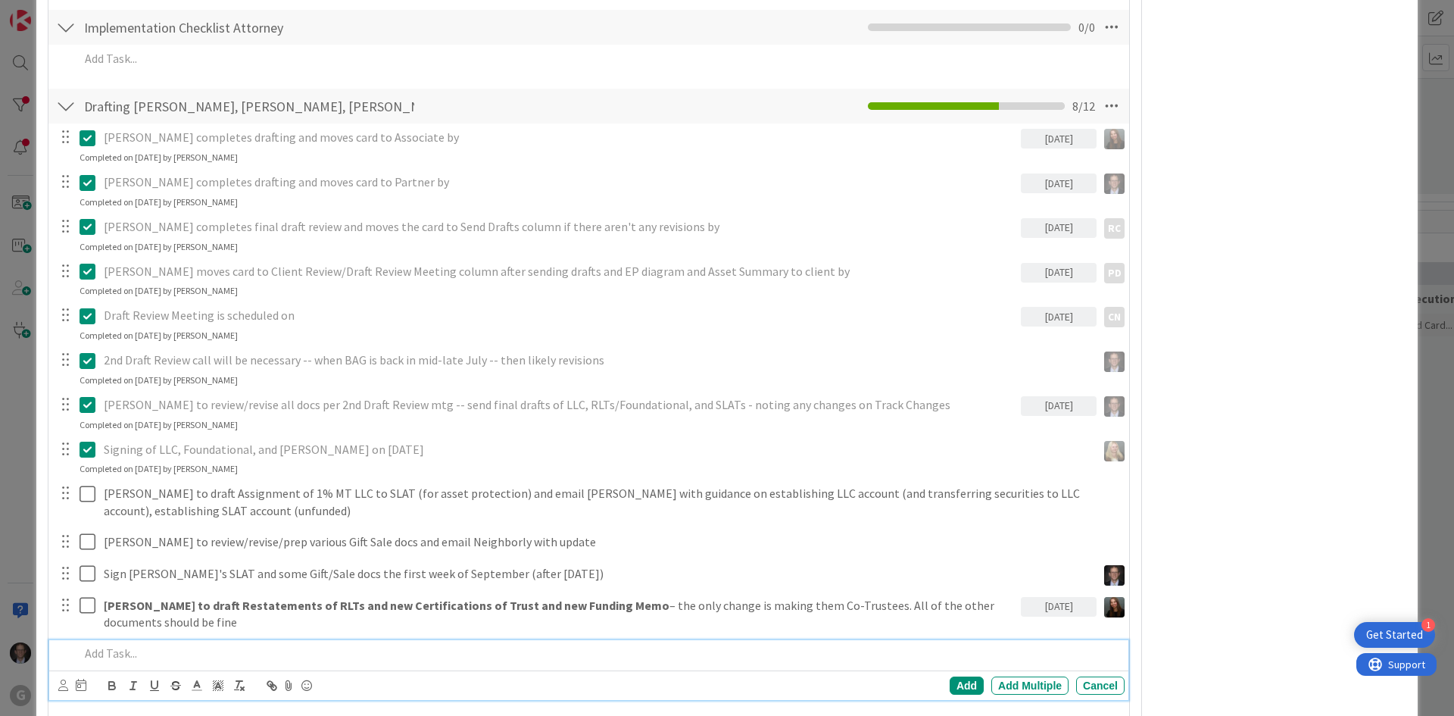
click at [142, 645] on p at bounding box center [599, 653] width 1039 height 17
click at [80, 645] on strong "Docs to recapitalize Lawn Pride Holdings Inc" at bounding box center [202, 652] width 244 height 15
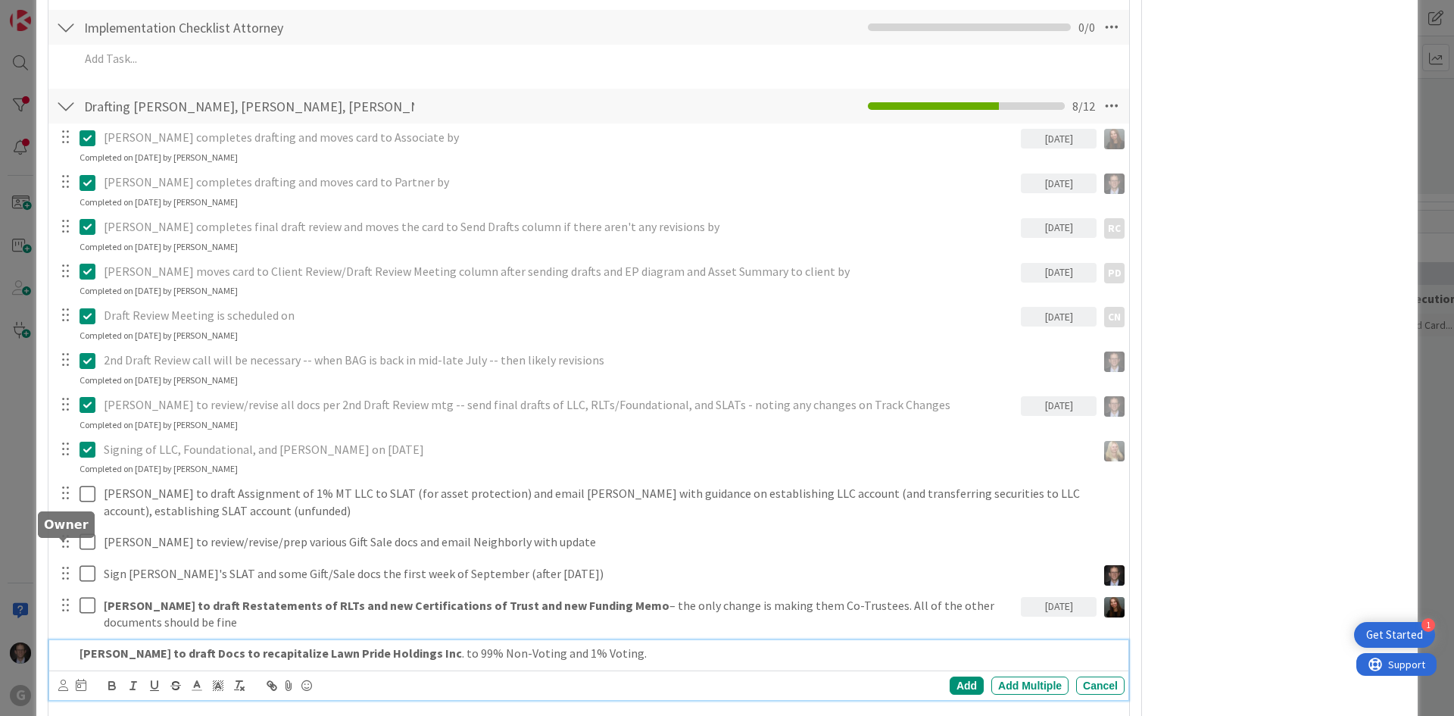
click at [64, 680] on icon at bounding box center [63, 685] width 10 height 11
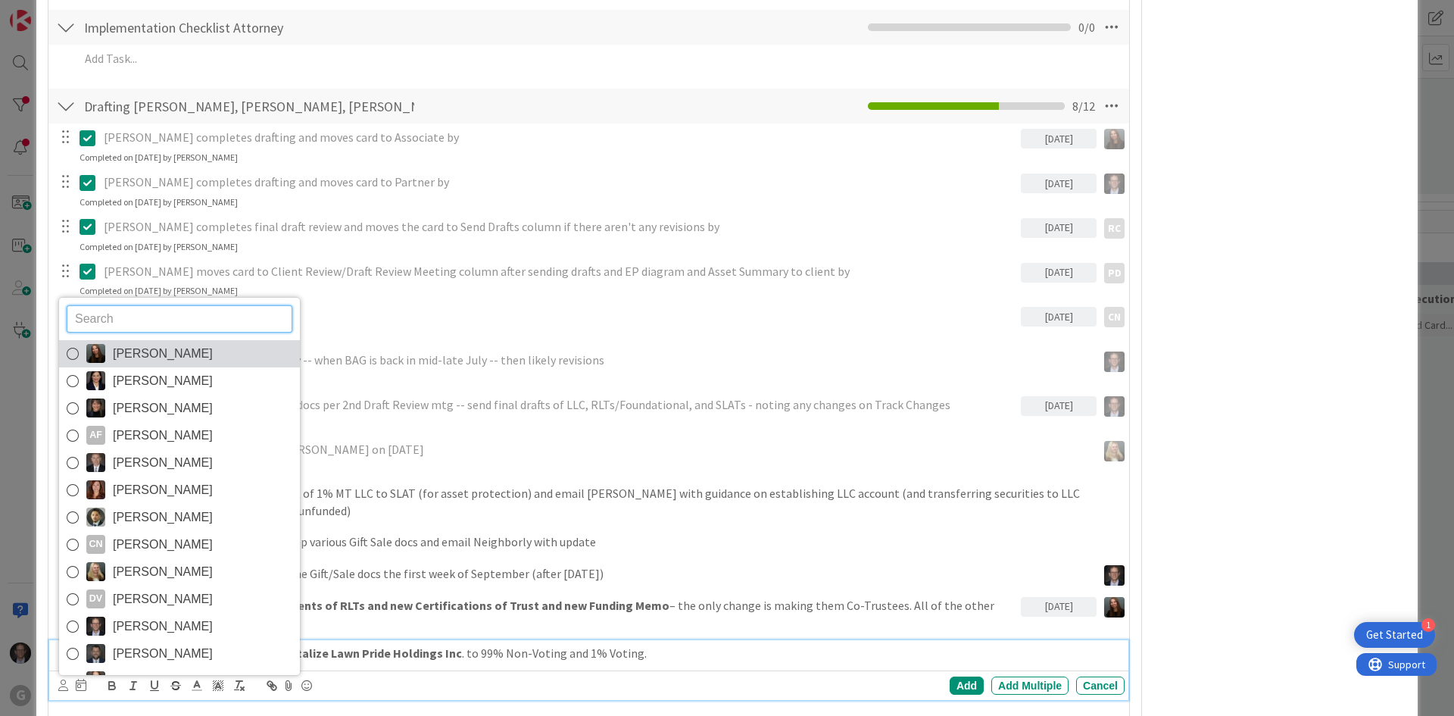
click at [72, 342] on icon at bounding box center [73, 353] width 12 height 23
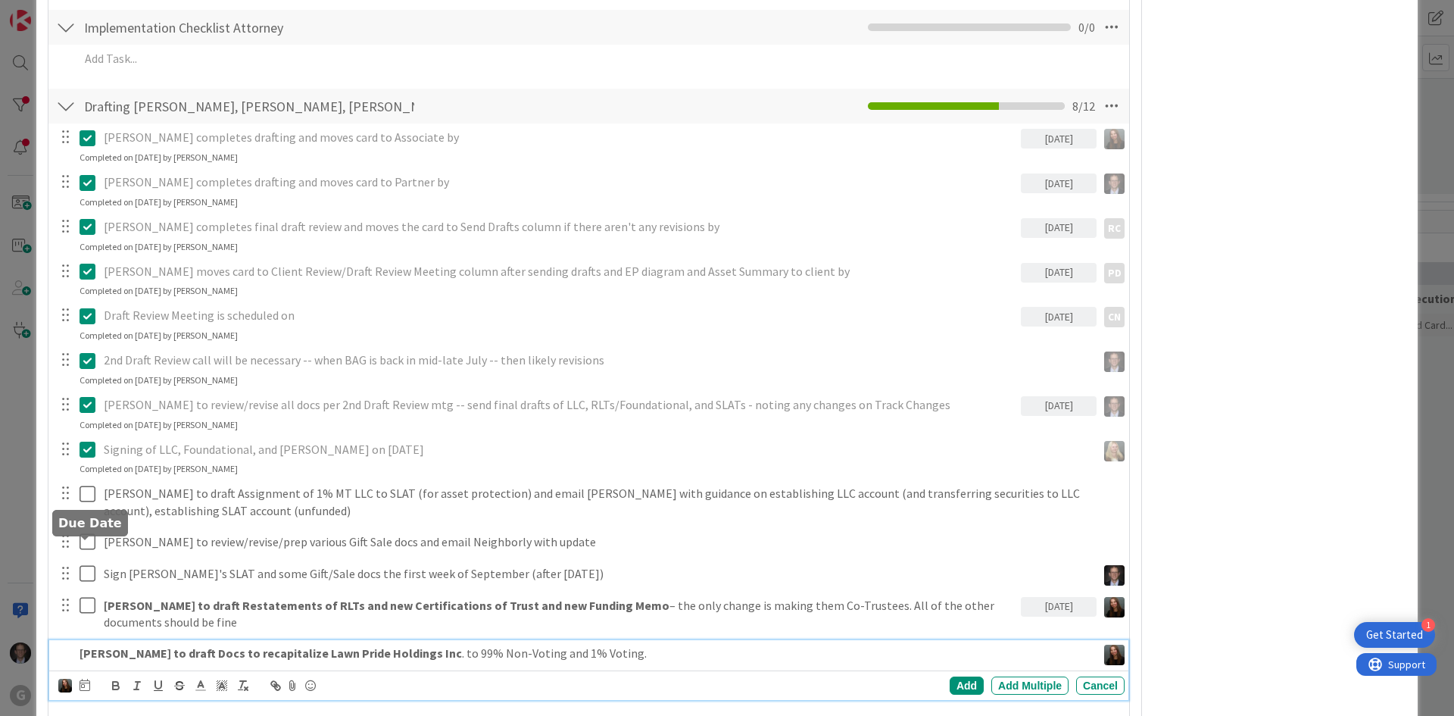
click at [91, 675] on div "[PERSON_NAME] [PERSON_NAME] [PERSON_NAME] AF [PERSON_NAME] [PERSON_NAME] [PERSO…" at bounding box center [591, 685] width 1067 height 21
click at [86, 679] on icon at bounding box center [85, 685] width 11 height 12
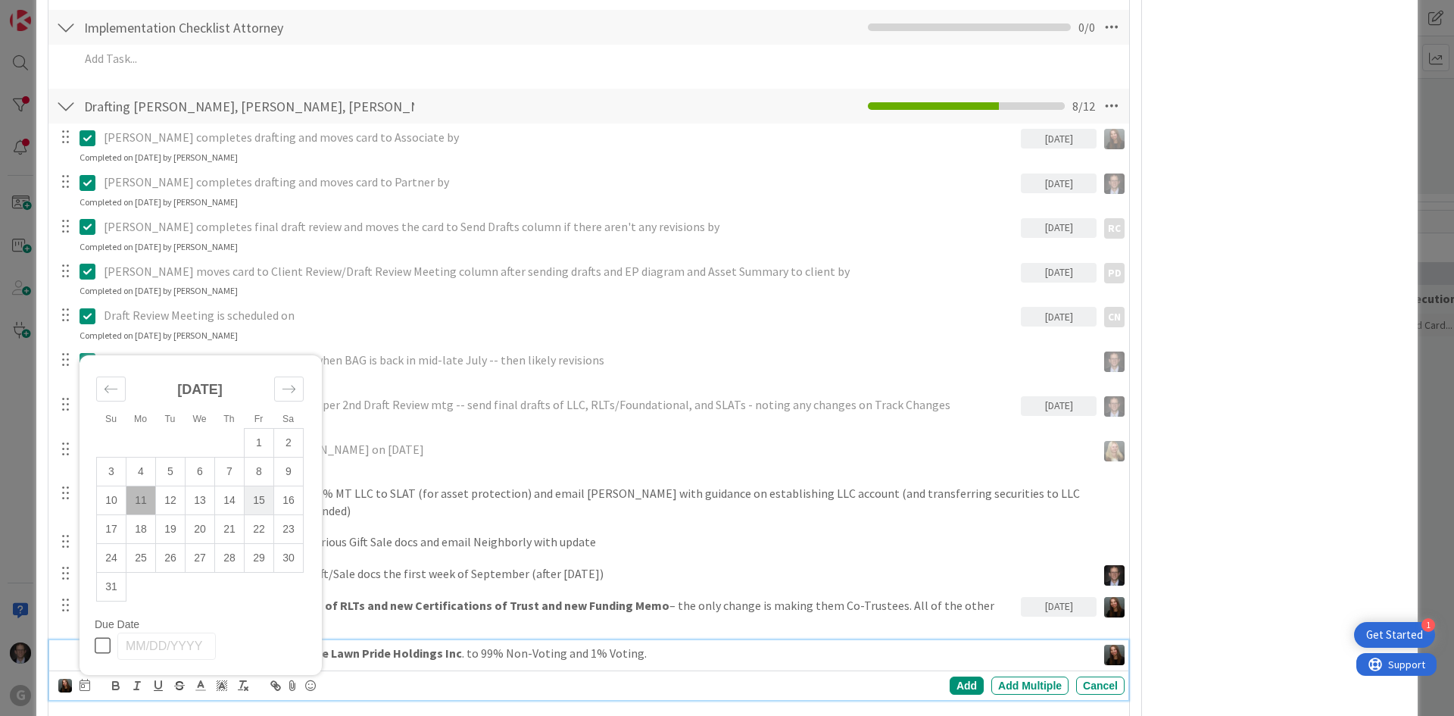
click at [257, 486] on td "15" at bounding box center [260, 500] width 30 height 29
click at [958, 676] on div "Add" at bounding box center [967, 685] width 34 height 18
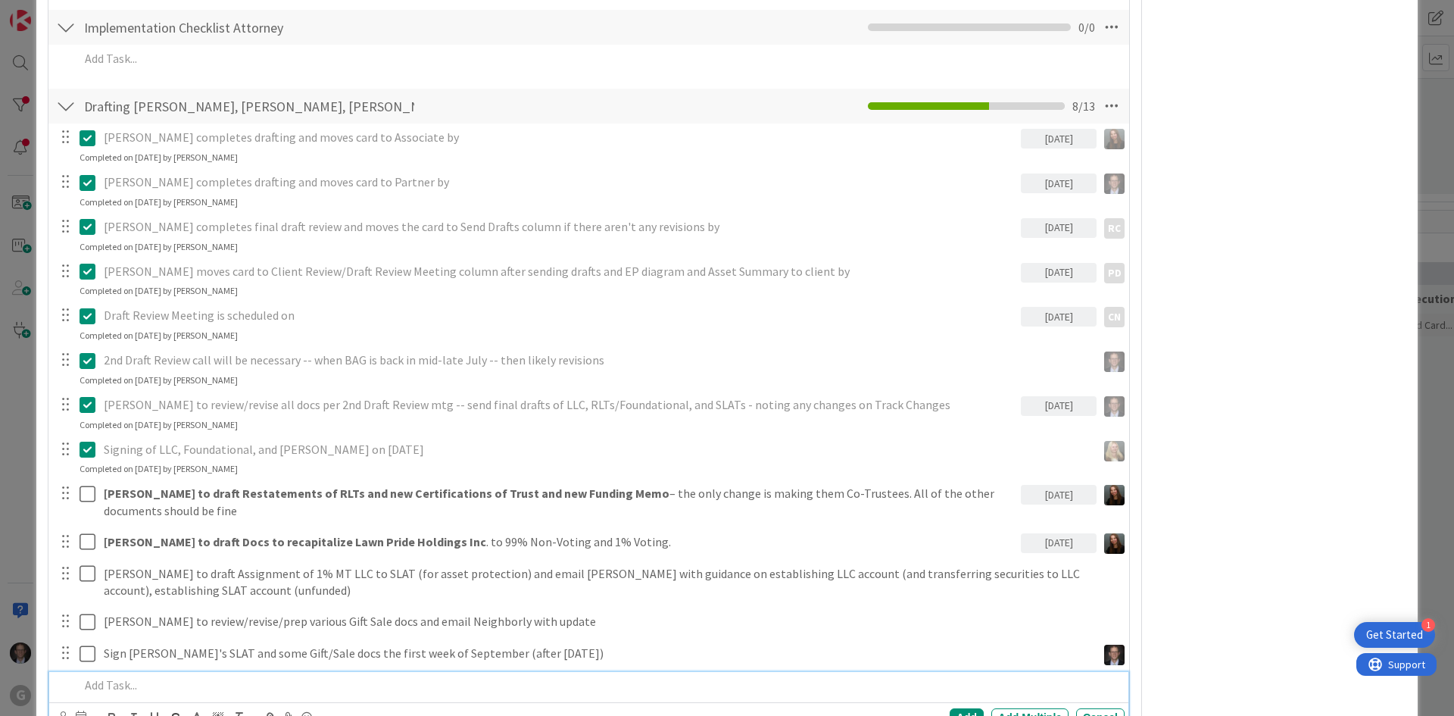
click at [113, 676] on p at bounding box center [599, 684] width 1039 height 17
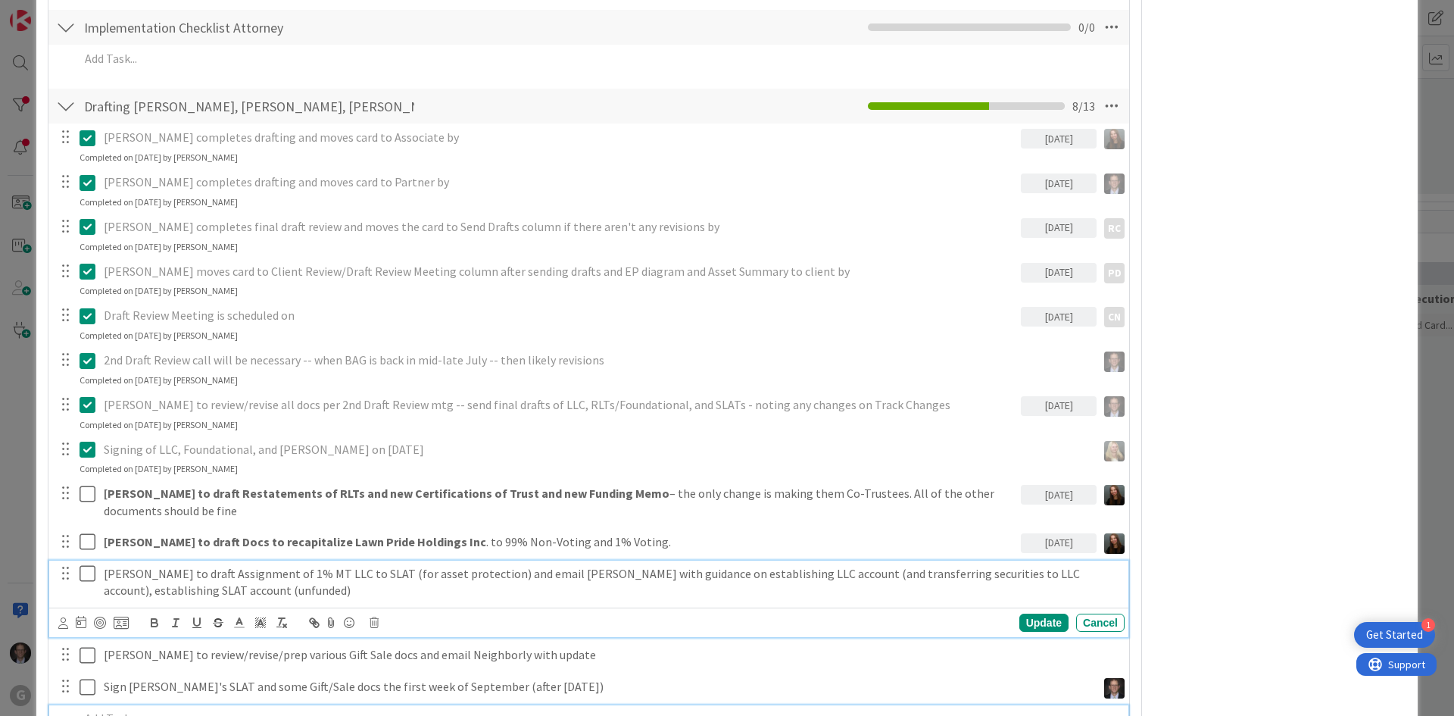
click at [108, 561] on div "[PERSON_NAME] to draft Assignment of 1% MT LLC to SLAT (for asset protection) a…" at bounding box center [588, 599] width 1079 height 77
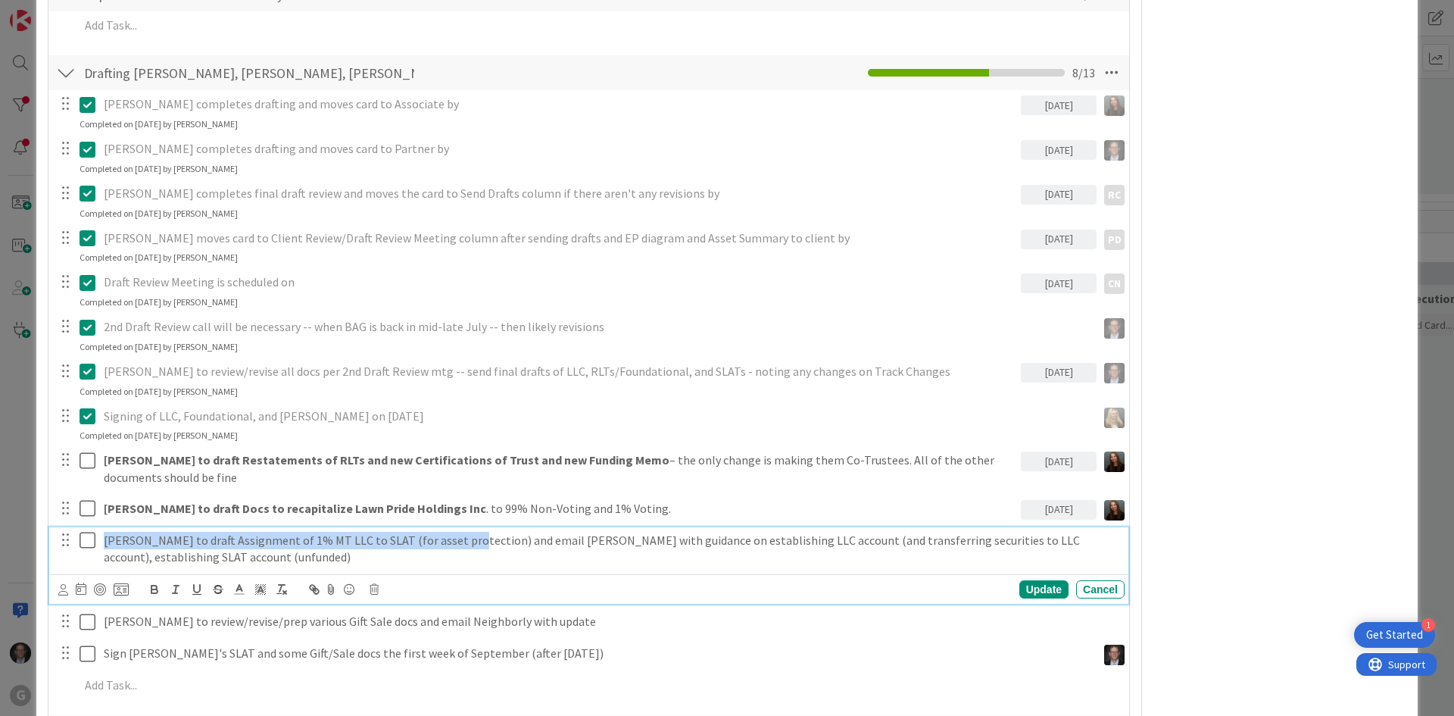
drag, startPoint x: 106, startPoint y: 400, endPoint x: 447, endPoint y: 406, distance: 340.9
click at [447, 532] on p "[PERSON_NAME] to draft Assignment of 1% MT LLC to SLAT (for asset protection) a…" at bounding box center [611, 549] width 1015 height 34
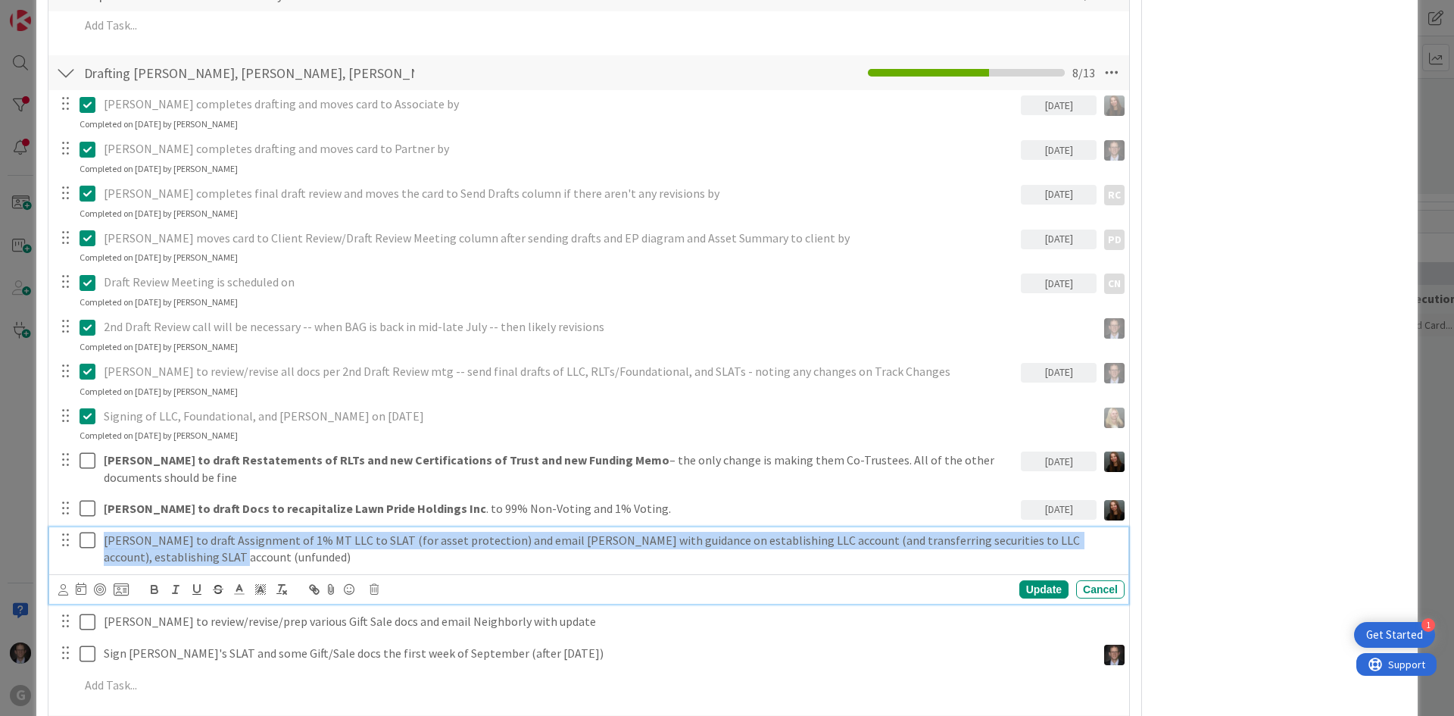
drag, startPoint x: 105, startPoint y: 401, endPoint x: 549, endPoint y: 428, distance: 445.5
click at [549, 532] on p "[PERSON_NAME] to draft Assignment of 1% MT LLC to SLAT (for asset protection) a…" at bounding box center [611, 549] width 1015 height 34
copy p "[PERSON_NAME] to draft Assignment of 1% MT LLC to SLAT (for asset protection) a…"
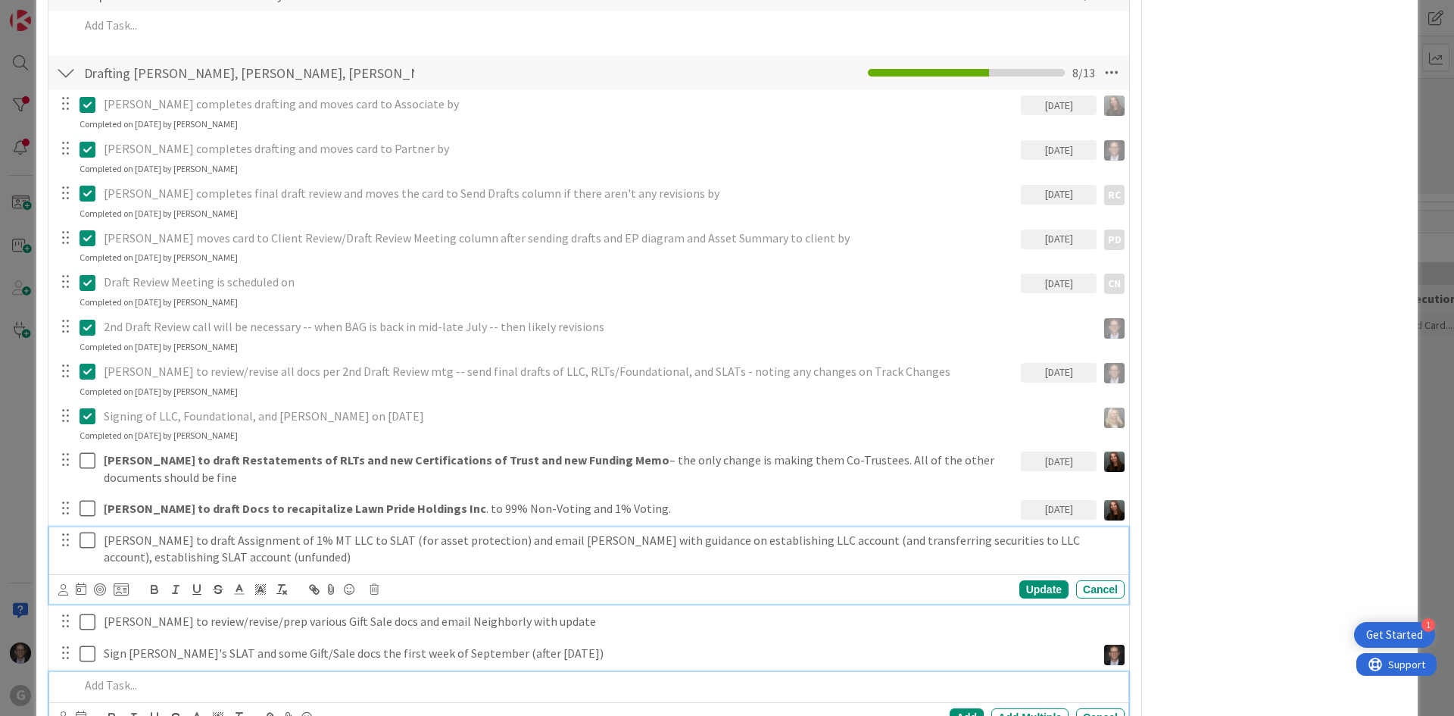
click at [111, 676] on p at bounding box center [599, 684] width 1039 height 17
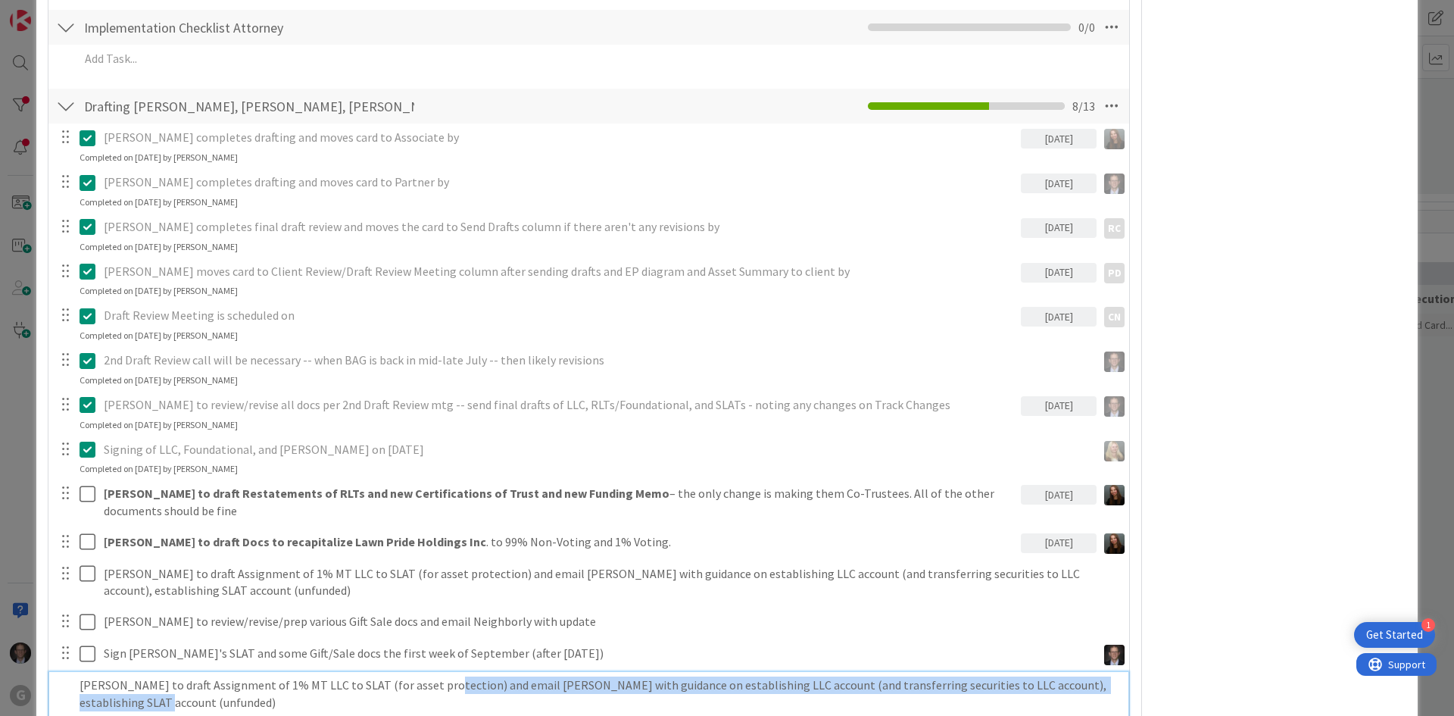
drag, startPoint x: 421, startPoint y: 547, endPoint x: 452, endPoint y: 563, distance: 34.9
click at [452, 676] on p "[PERSON_NAME] to draft Assignment of 1% MT LLC to SLAT (for asset protection) a…" at bounding box center [599, 693] width 1039 height 34
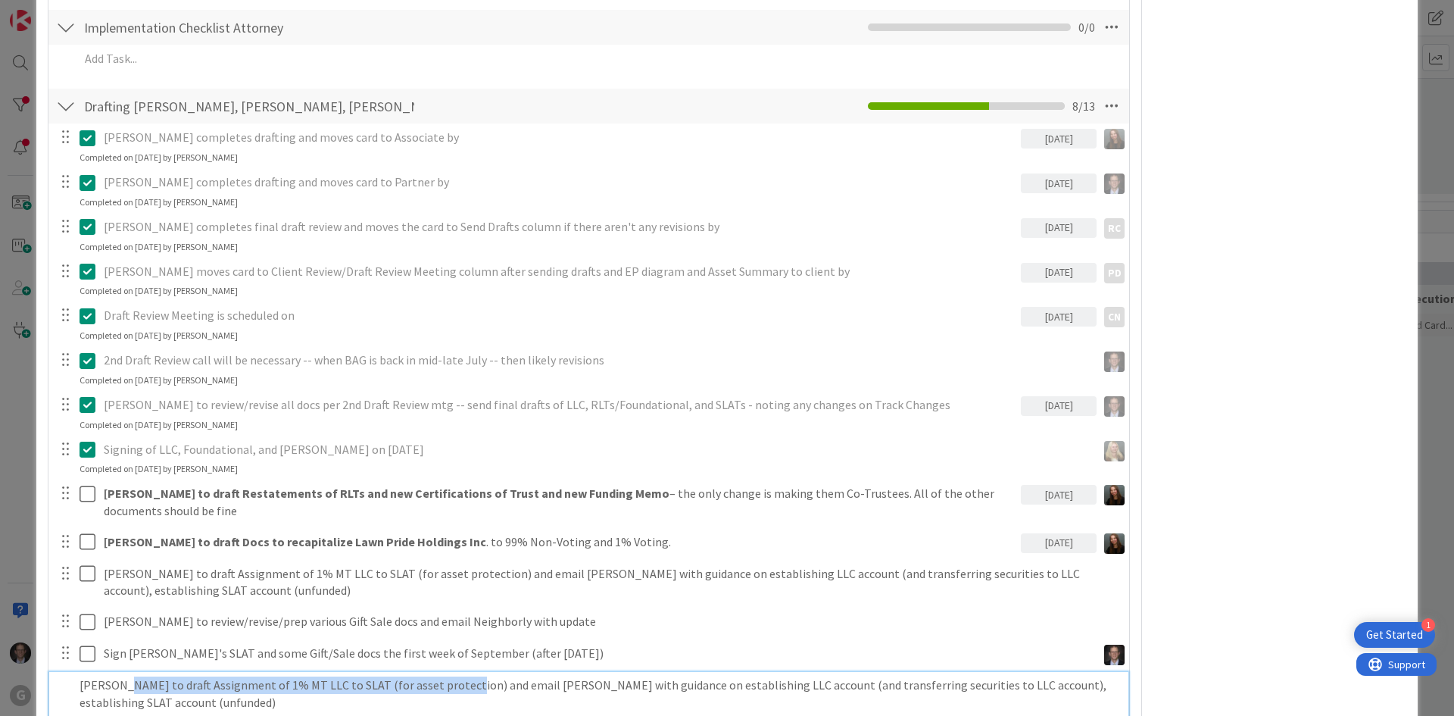
drag, startPoint x: 116, startPoint y: 546, endPoint x: 445, endPoint y: 551, distance: 329.6
click at [445, 676] on p "[PERSON_NAME] to draft Assignment of 1% MT LLC to SLAT (for asset protection) a…" at bounding box center [599, 693] width 1039 height 34
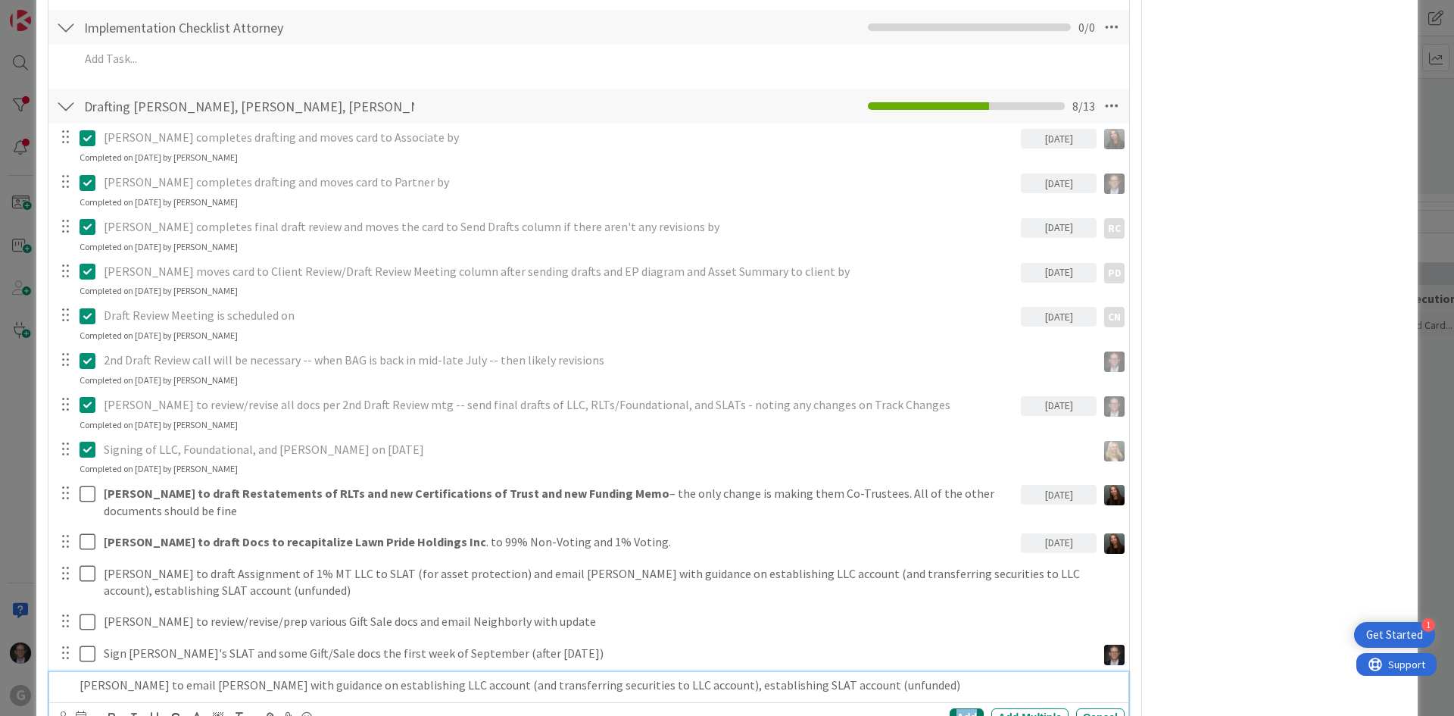
click at [951, 708] on div "Add" at bounding box center [967, 717] width 34 height 18
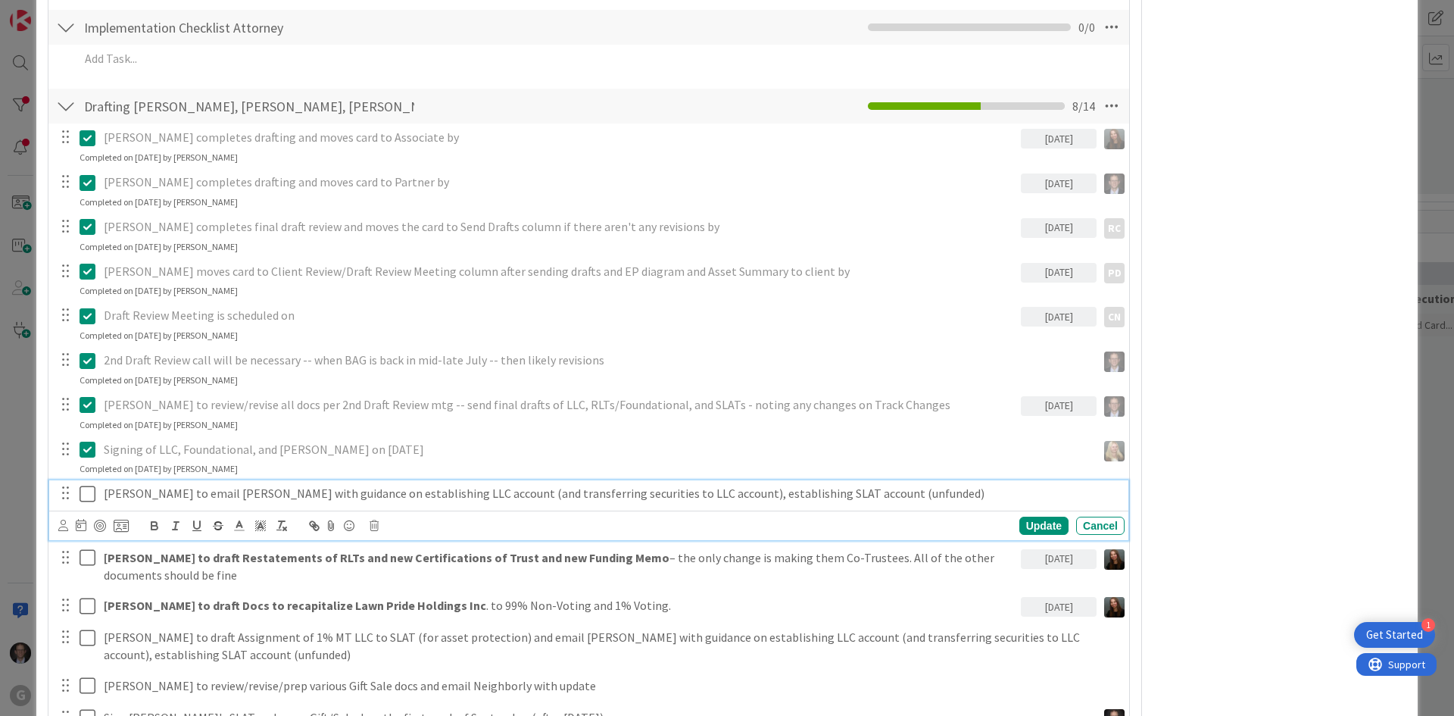
click at [89, 485] on icon at bounding box center [91, 494] width 23 height 18
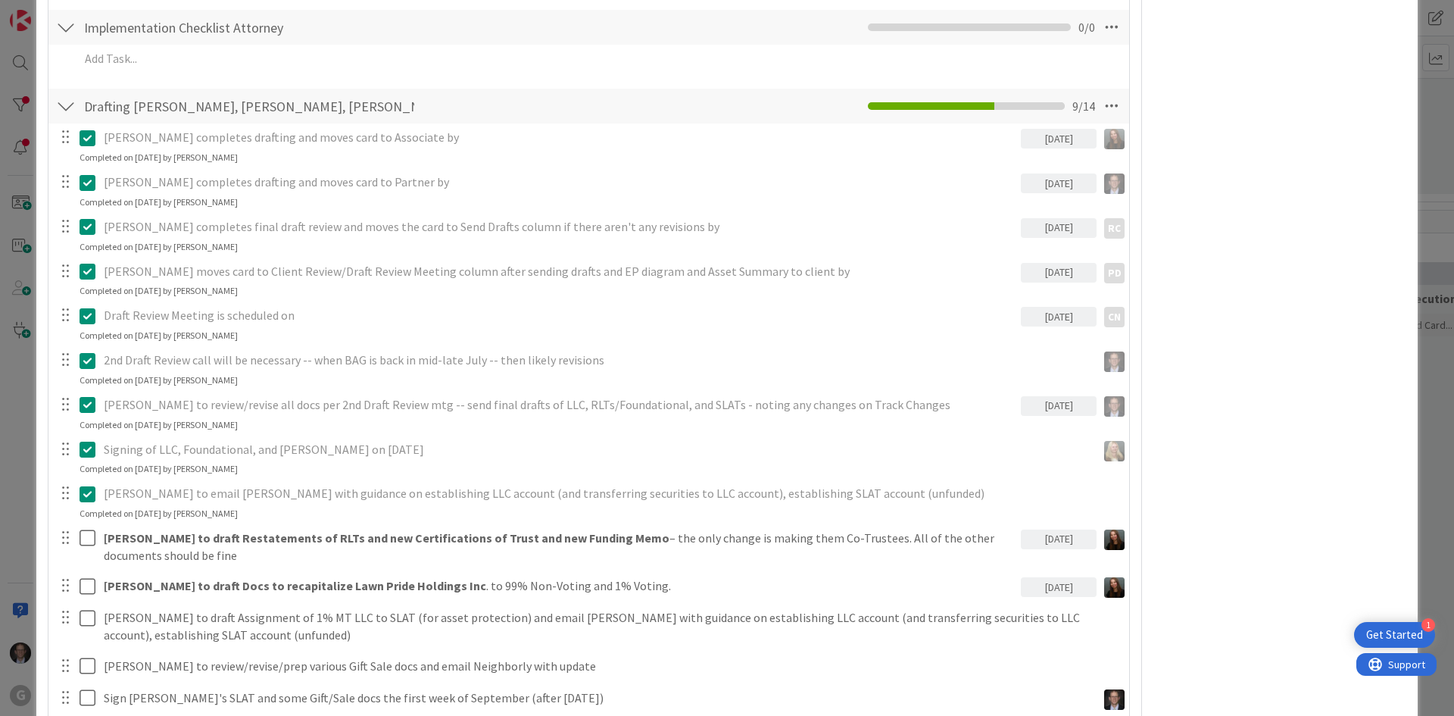
type textarea "x"
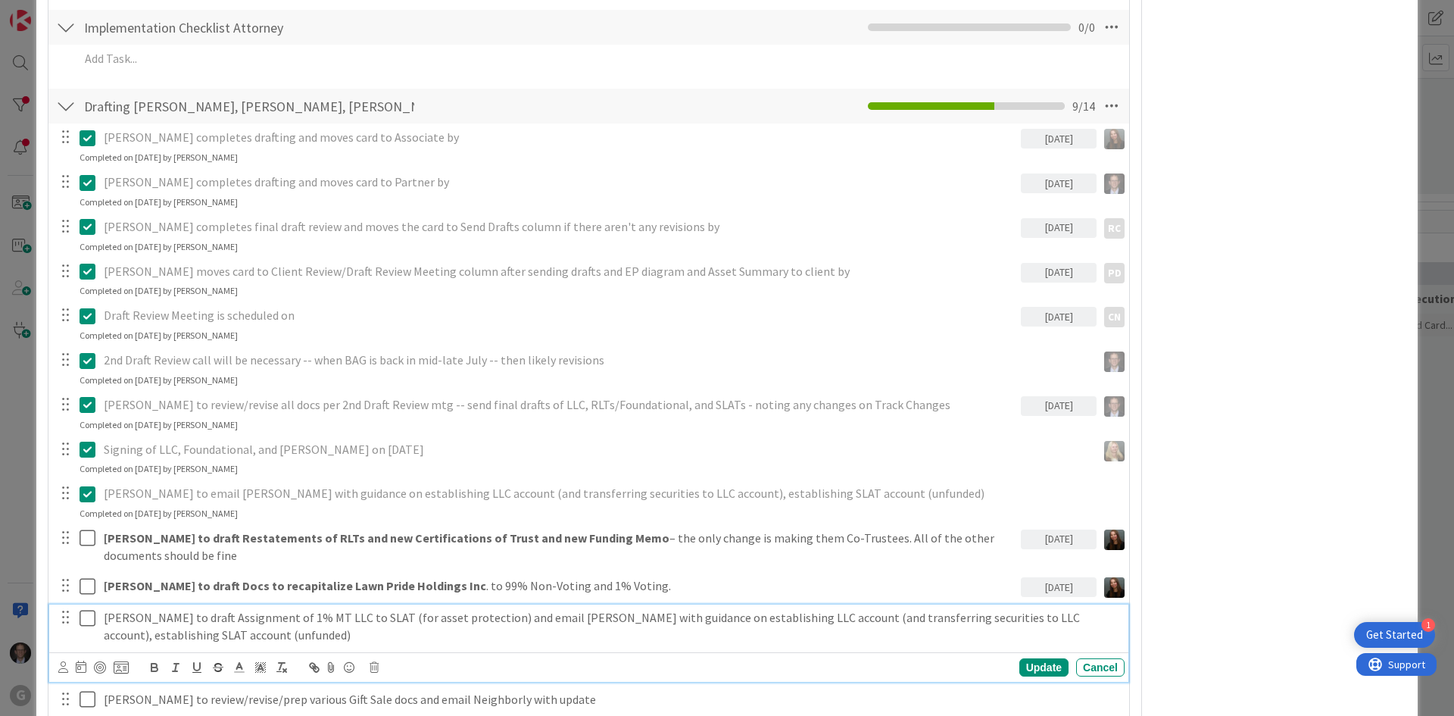
click at [141, 609] on p "[PERSON_NAME] to draft Assignment of 1% MT LLC to SLAT (for asset protection) a…" at bounding box center [611, 626] width 1015 height 34
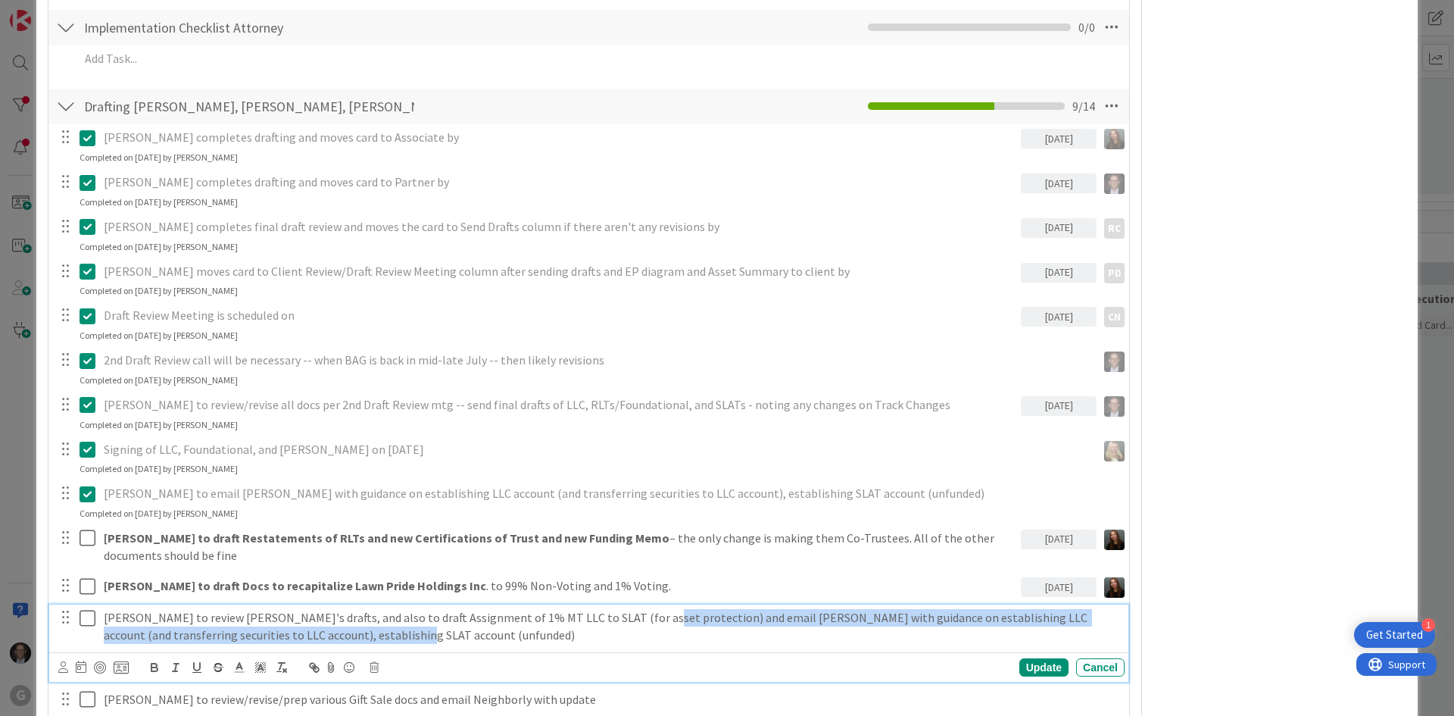
drag, startPoint x: 627, startPoint y: 479, endPoint x: 597, endPoint y: 497, distance: 35.3
click at [597, 609] on p "[PERSON_NAME] to review [PERSON_NAME]'s drafts, and also to draft Assignment of…" at bounding box center [611, 626] width 1015 height 34
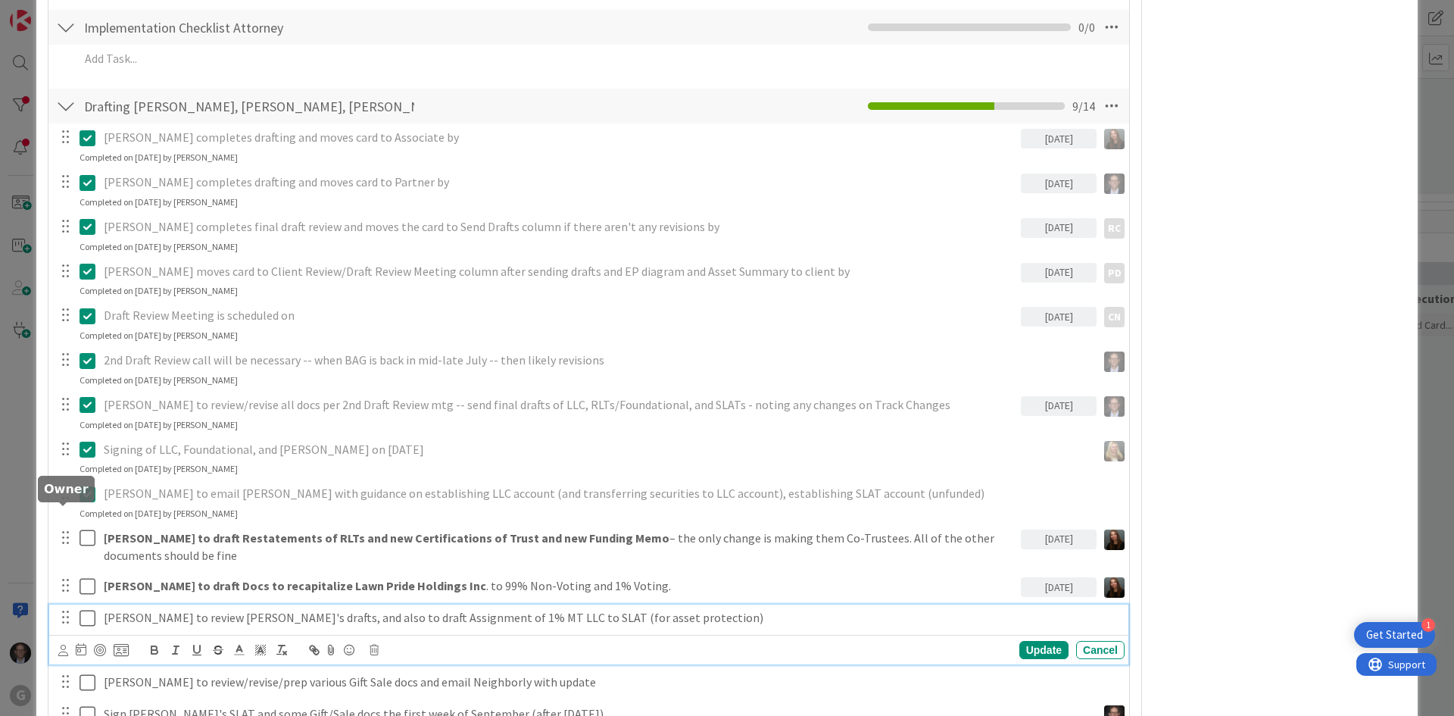
click at [58, 645] on icon at bounding box center [63, 650] width 10 height 11
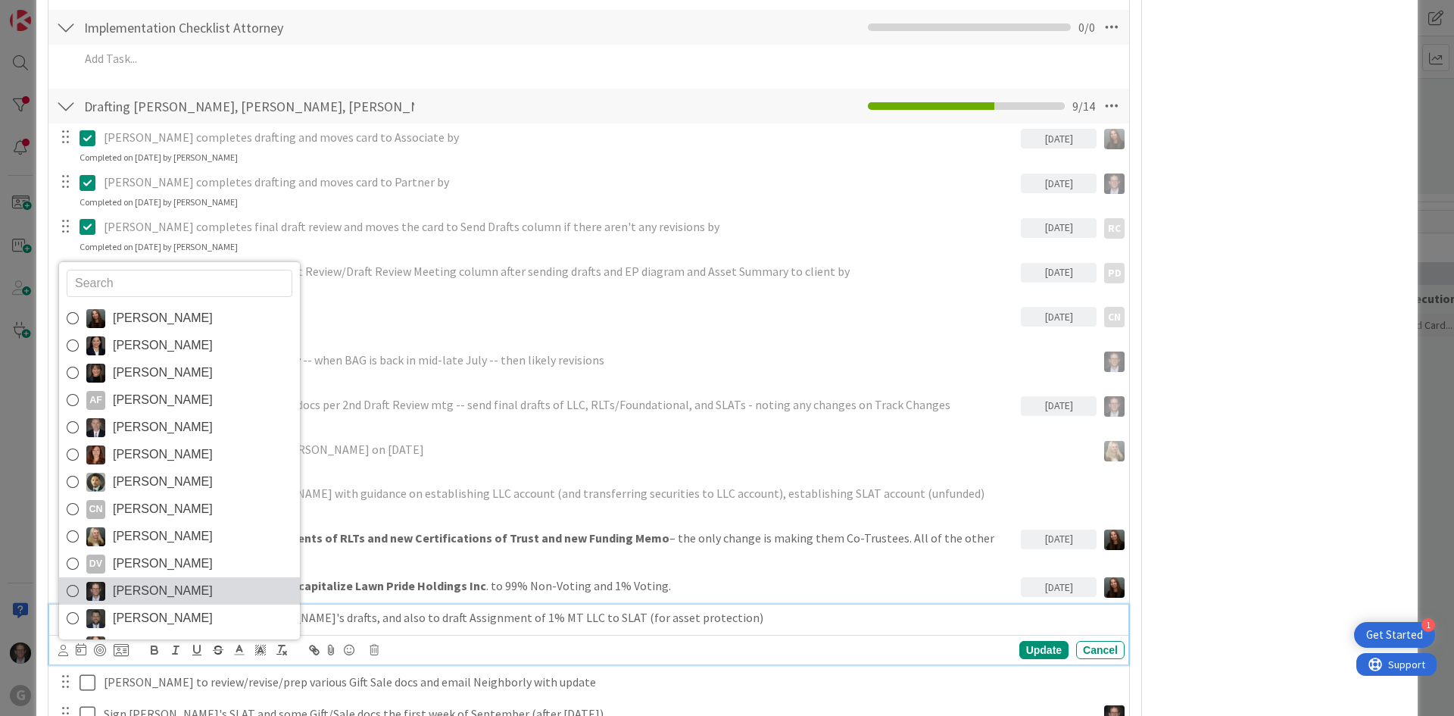
click at [76, 580] on icon at bounding box center [73, 591] width 12 height 23
type textarea "x"
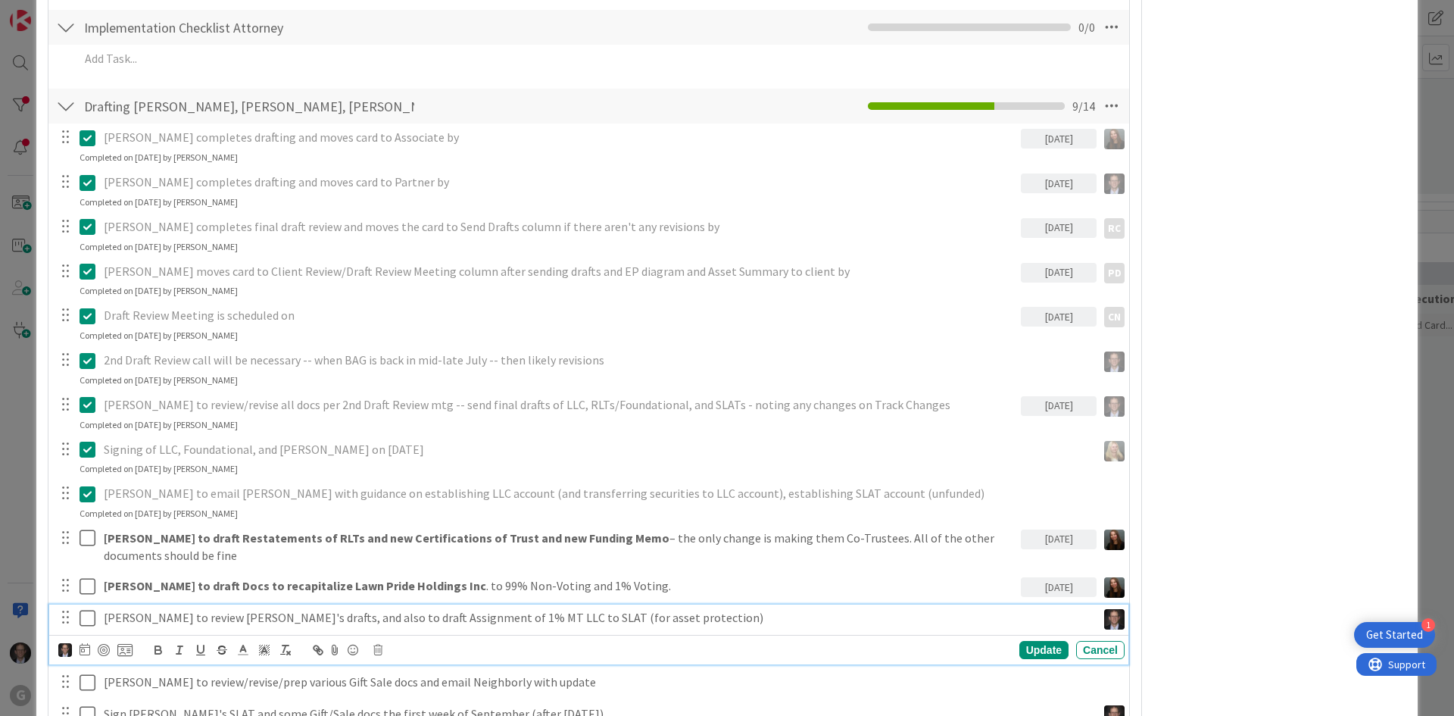
click at [646, 609] on p "[PERSON_NAME] to review [PERSON_NAME]'s drafts, and also to draft Assignment of…" at bounding box center [597, 617] width 987 height 17
click at [89, 643] on icon at bounding box center [85, 649] width 11 height 12
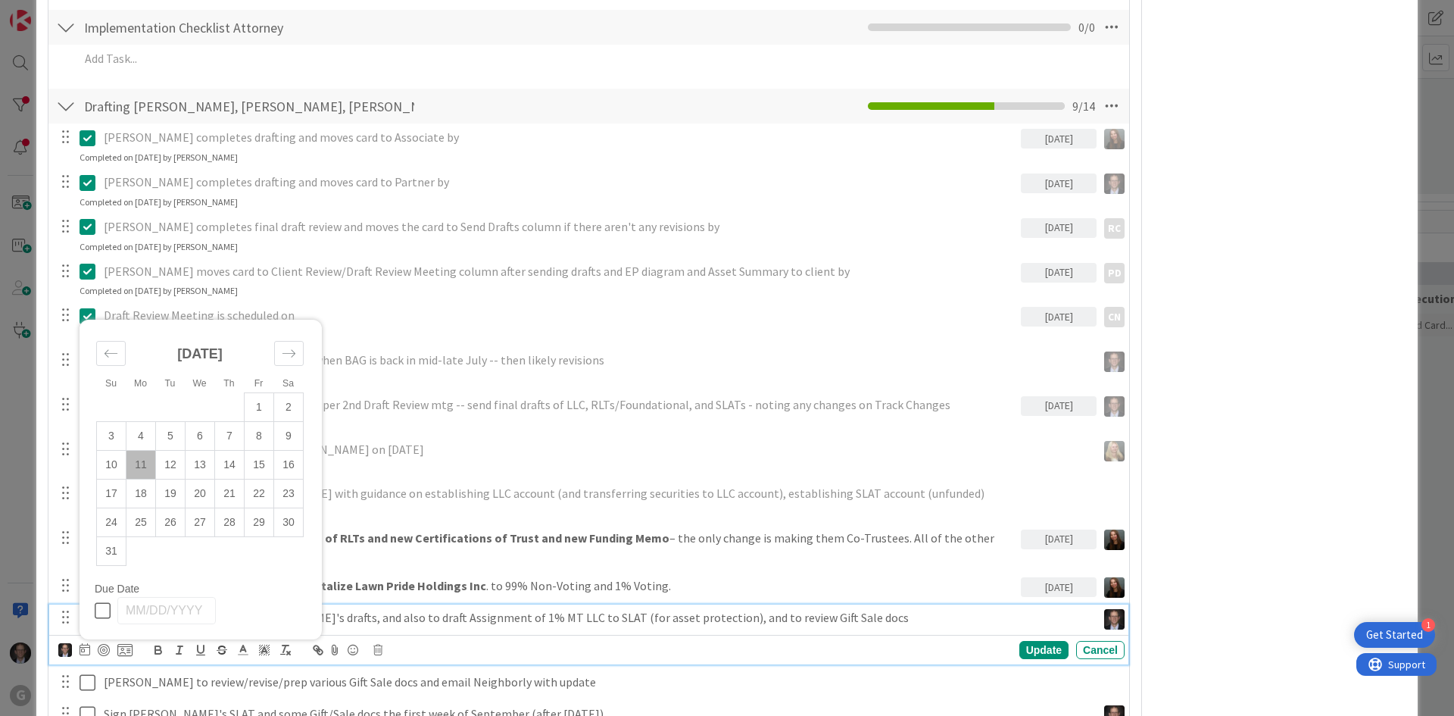
scroll to position [5000, 0]
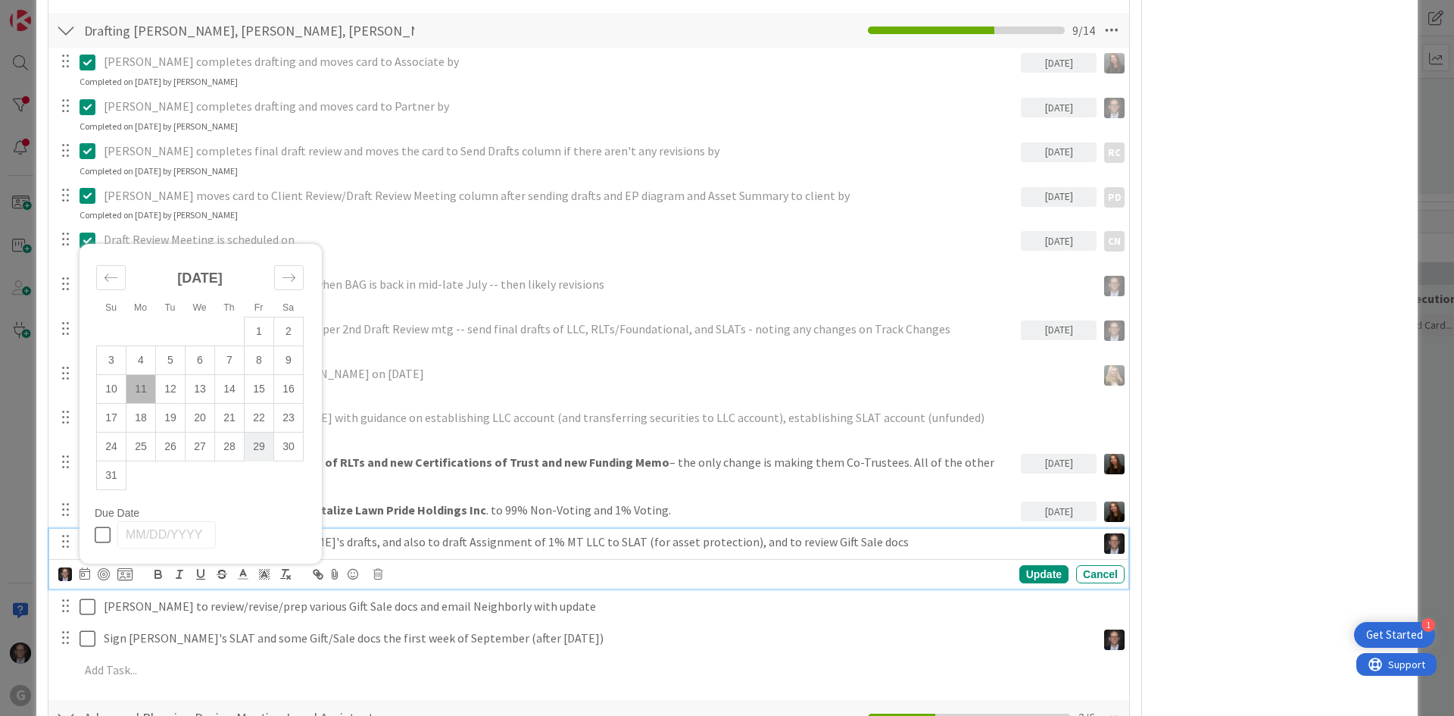
click at [266, 433] on td "29" at bounding box center [260, 447] width 30 height 29
type input "[DATE]"
click at [1025, 565] on div "Update" at bounding box center [1044, 574] width 49 height 18
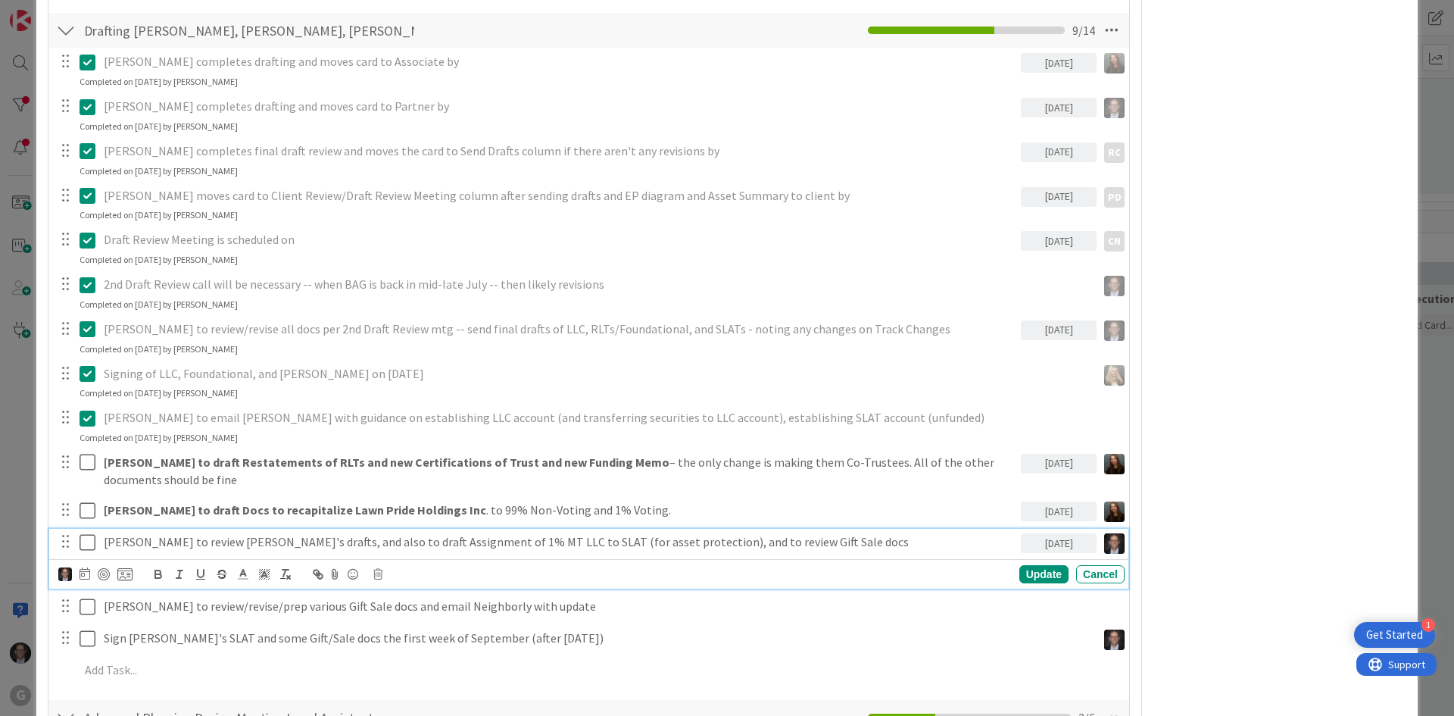
click at [524, 533] on p "[PERSON_NAME] to review [PERSON_NAME]'s drafts, and also to draft Assignment of…" at bounding box center [559, 541] width 911 height 17
click at [630, 533] on p "[PERSON_NAME] to review [PERSON_NAME]'s drafts, and also to draft Assignment of…" at bounding box center [559, 541] width 911 height 17
click at [1023, 565] on div "Update" at bounding box center [1044, 574] width 49 height 18
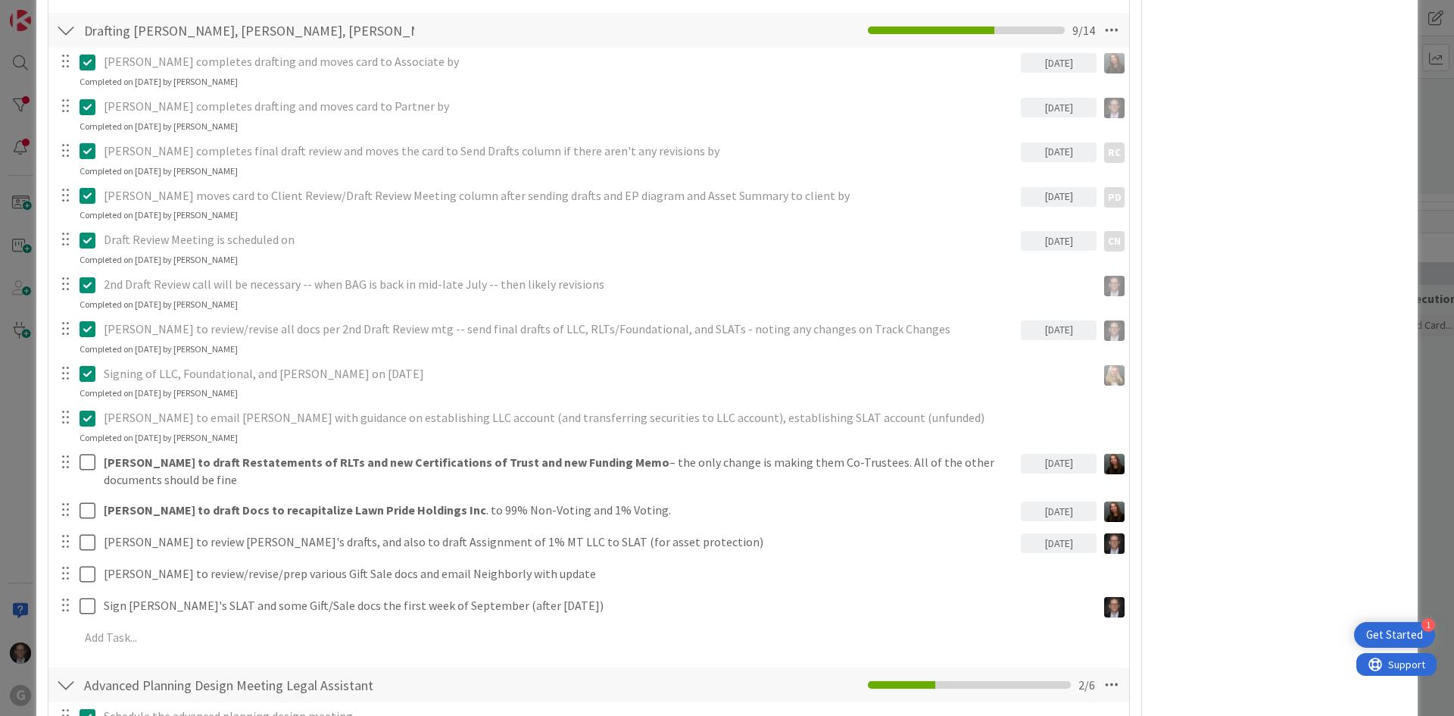
type textarea "x"
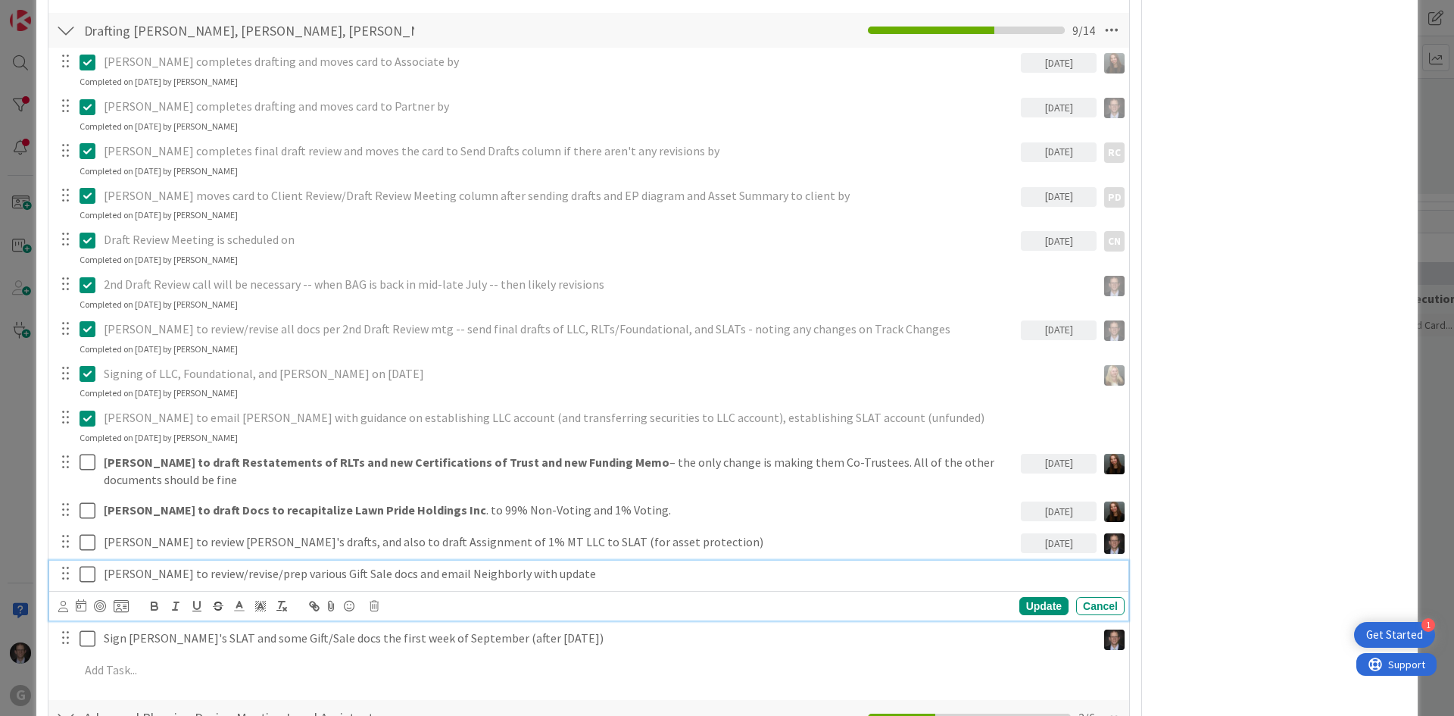
click at [426, 565] on p "[PERSON_NAME] to review/revise/prep various Gift Sale docs and email Neighborly…" at bounding box center [611, 573] width 1015 height 17
click at [80, 599] on icon at bounding box center [81, 605] width 11 height 12
click at [286, 643] on icon "Move forward to switch to the next month." at bounding box center [285, 650] width 14 height 14
drag, startPoint x: 101, startPoint y: 510, endPoint x: 133, endPoint y: 534, distance: 40.6
click at [101, 643] on icon "Move backward to switch to the previous month." at bounding box center [107, 650] width 14 height 14
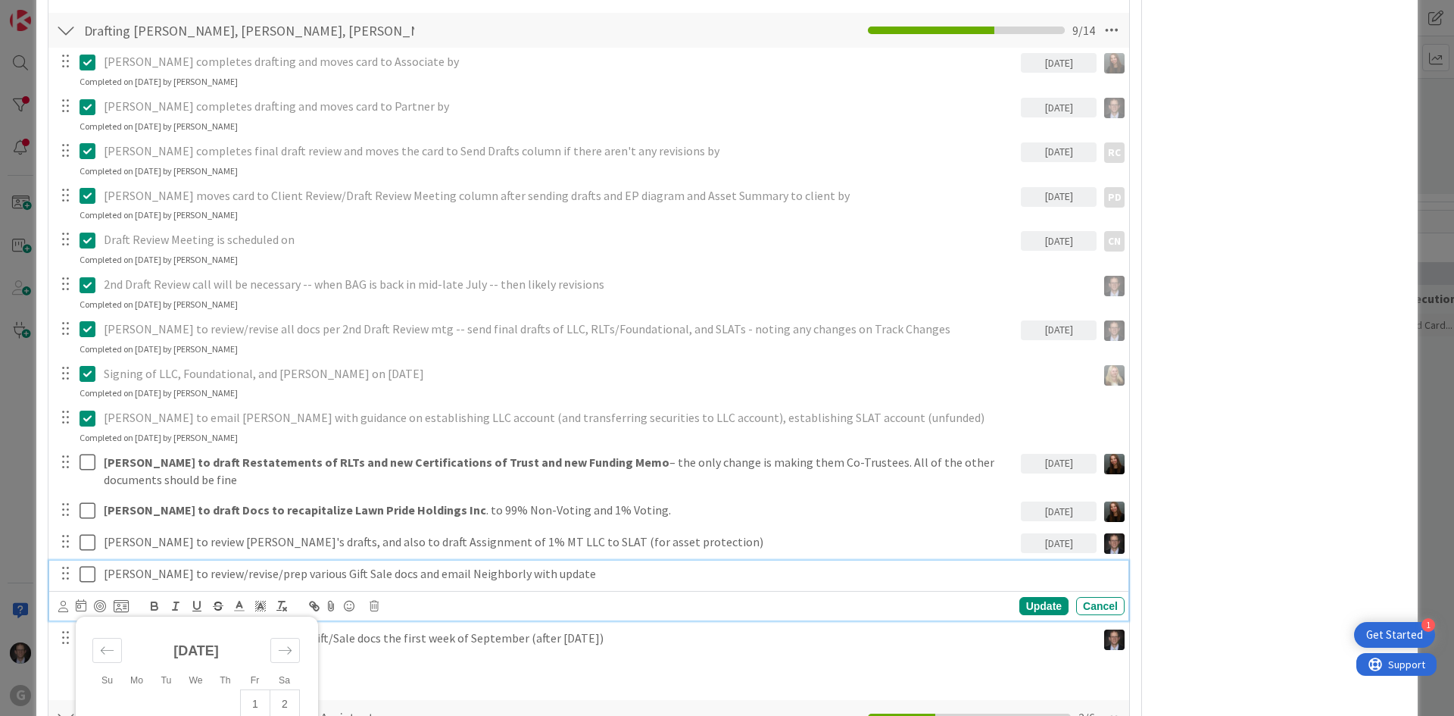
type input "[DATE]"
click at [66, 601] on icon at bounding box center [63, 606] width 10 height 11
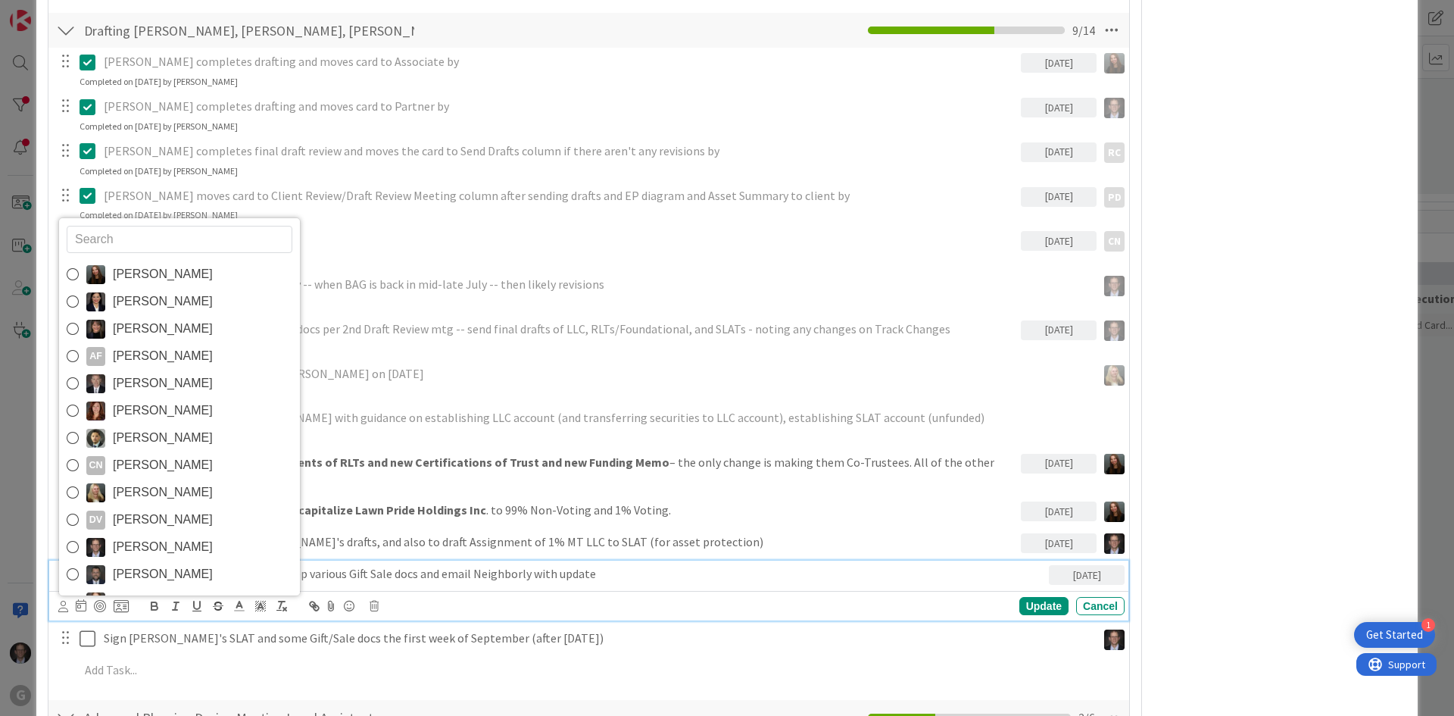
drag, startPoint x: 73, startPoint y: 409, endPoint x: 83, endPoint y: 410, distance: 9.1
click at [73, 536] on icon at bounding box center [73, 547] width 12 height 23
type textarea "x"
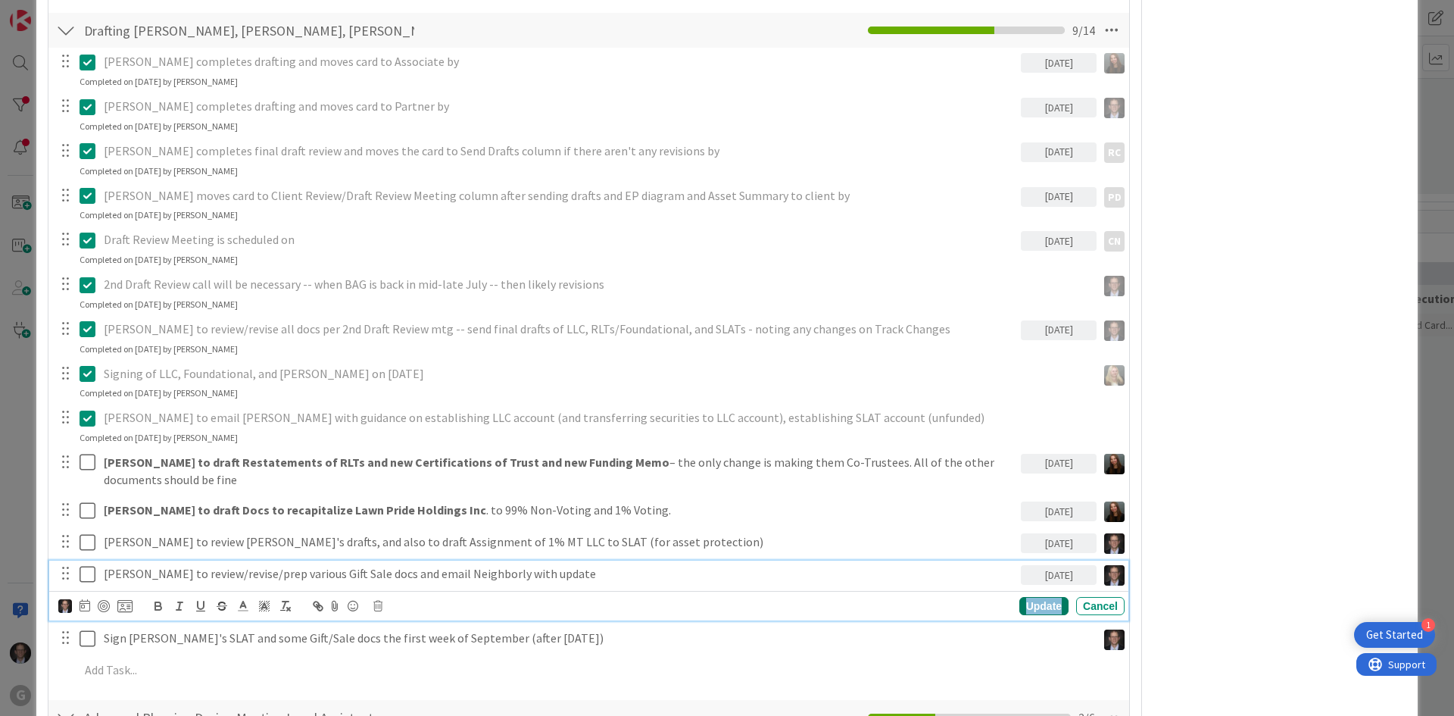
click at [1030, 597] on div "Update" at bounding box center [1044, 606] width 49 height 18
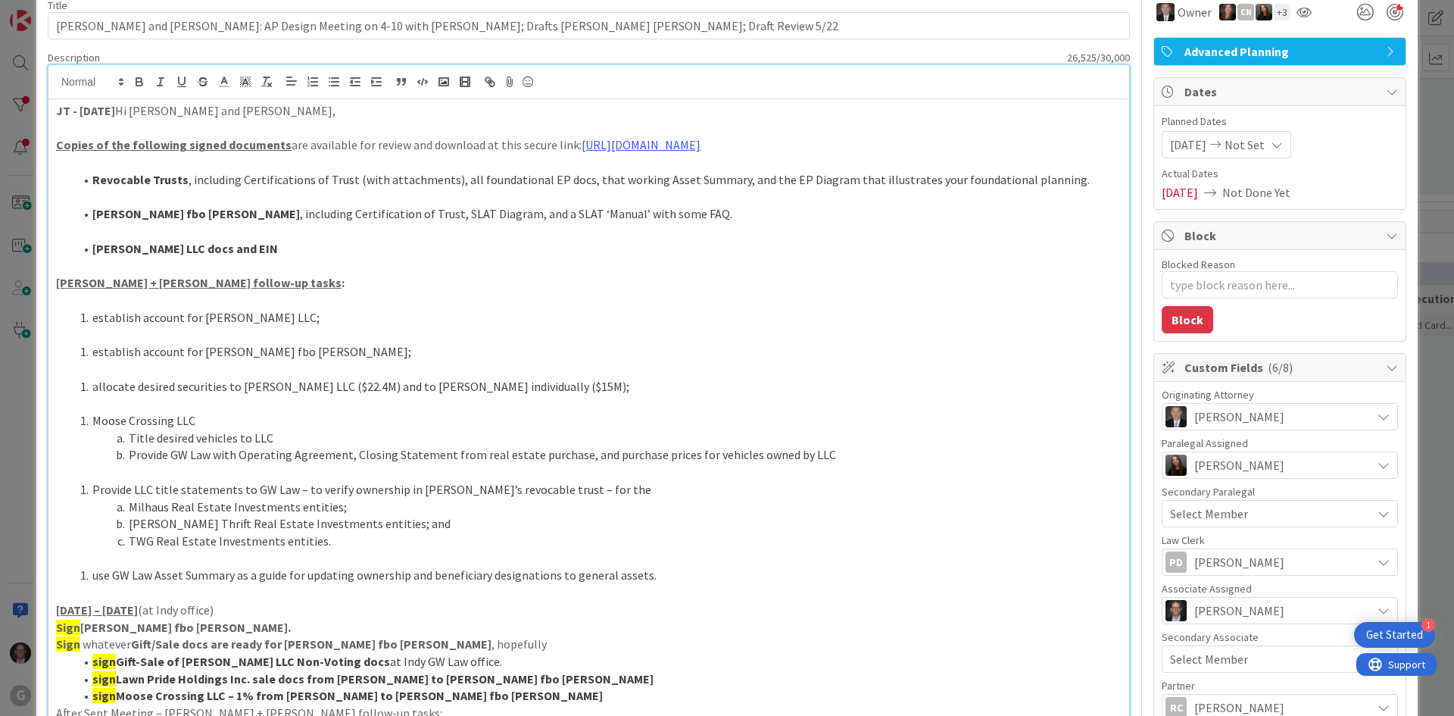
scroll to position [0, 0]
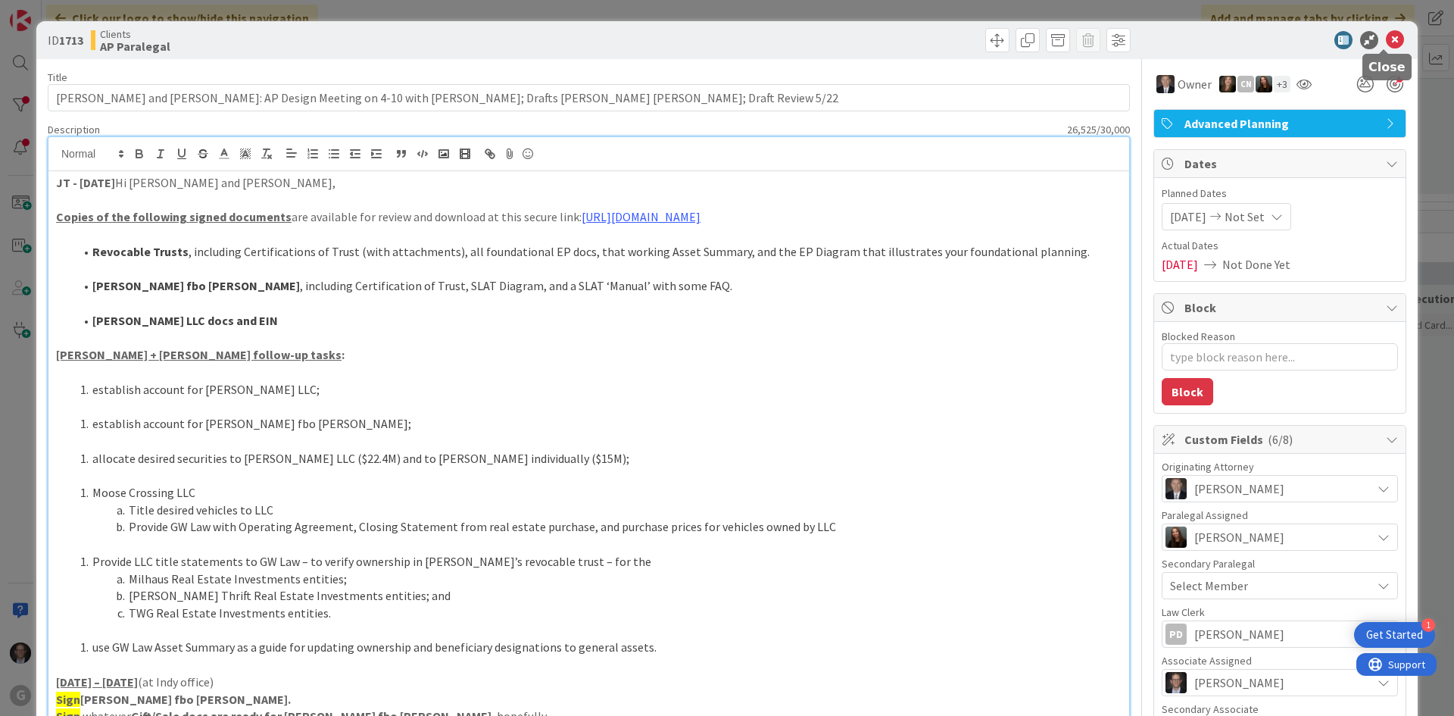
click at [1386, 41] on icon at bounding box center [1395, 40] width 18 height 18
